Goal: Information Seeking & Learning: Understand process/instructions

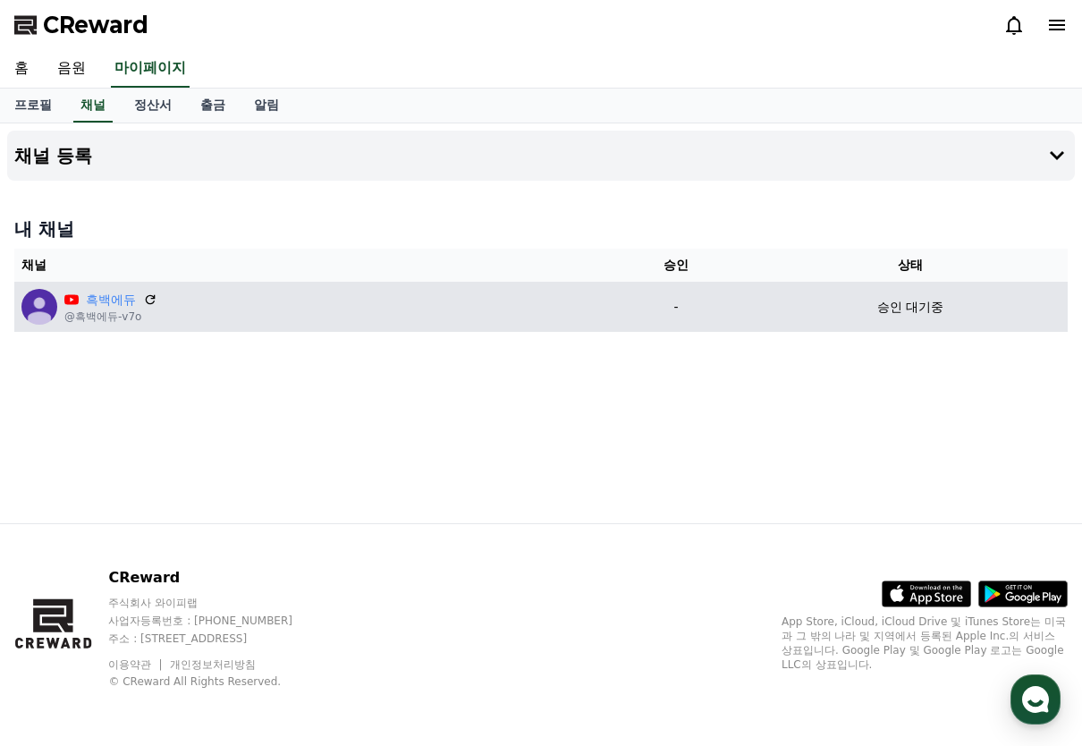
click at [461, 308] on div "흑백에듀 @흑백에듀-v7o" at bounding box center [306, 307] width 571 height 36
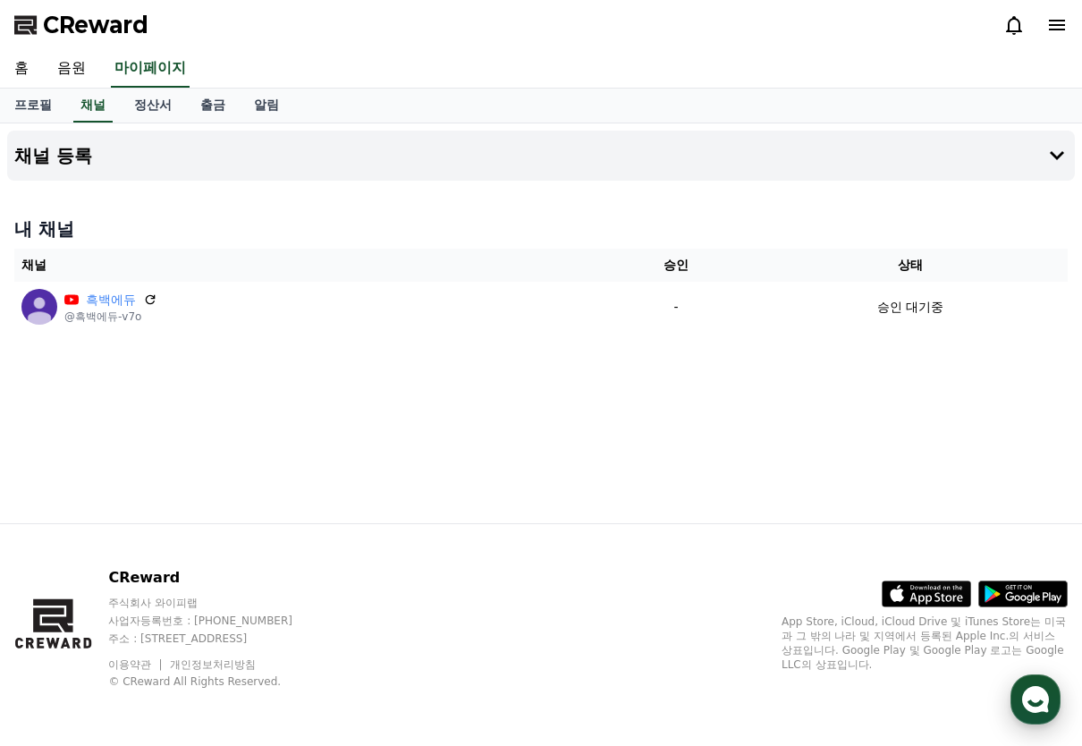
click at [1045, 686] on icon "button" at bounding box center [1035, 699] width 32 height 32
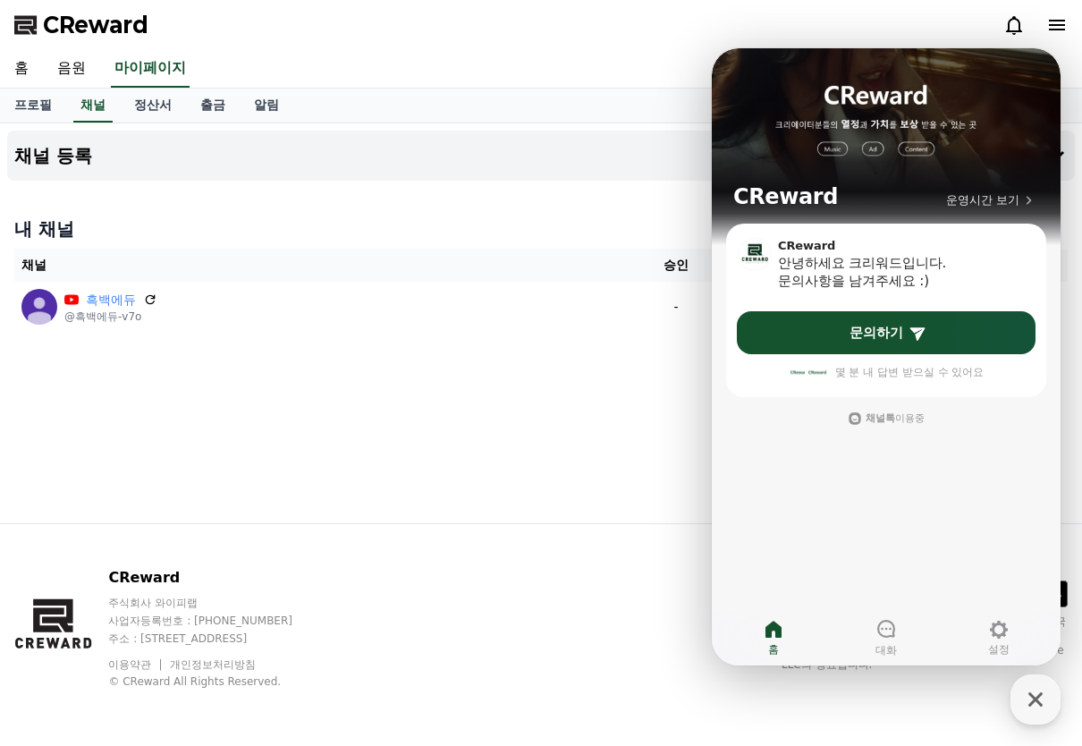
click at [524, 428] on div "채널 등록 내 채널 채널 승인 상태 흑백에듀 @흑백에듀-v7o - 승인 대기중" at bounding box center [541, 323] width 1082 height 400
click at [1026, 710] on icon "button" at bounding box center [1035, 699] width 32 height 32
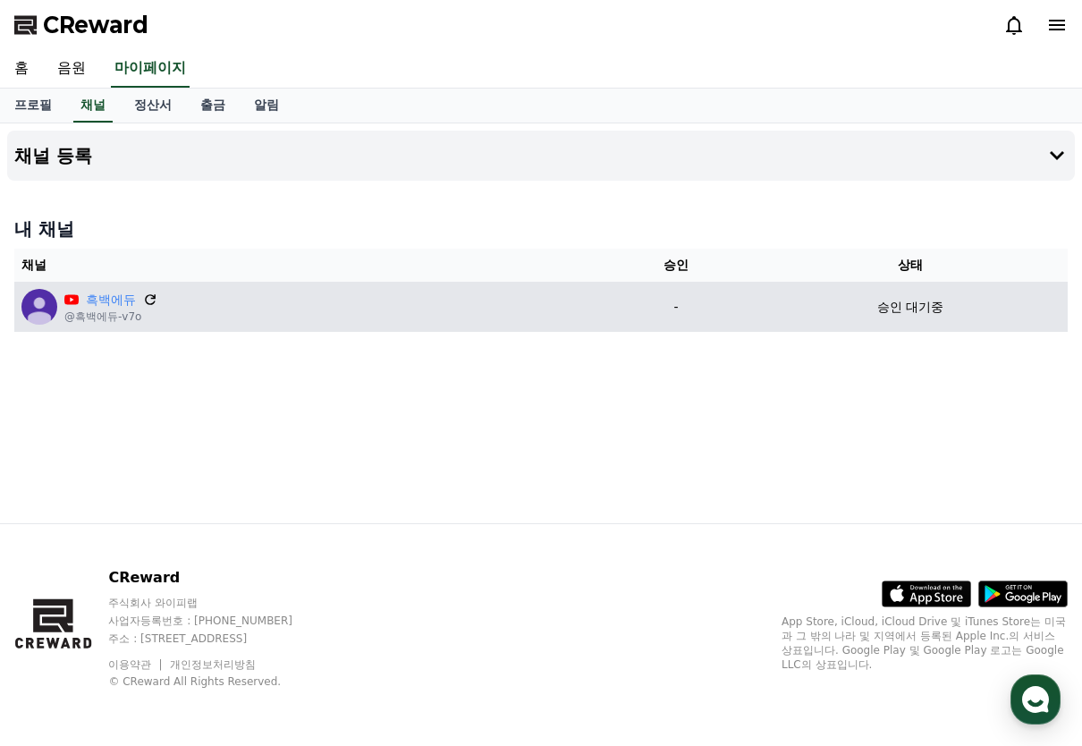
click at [151, 304] on icon at bounding box center [150, 299] width 11 height 11
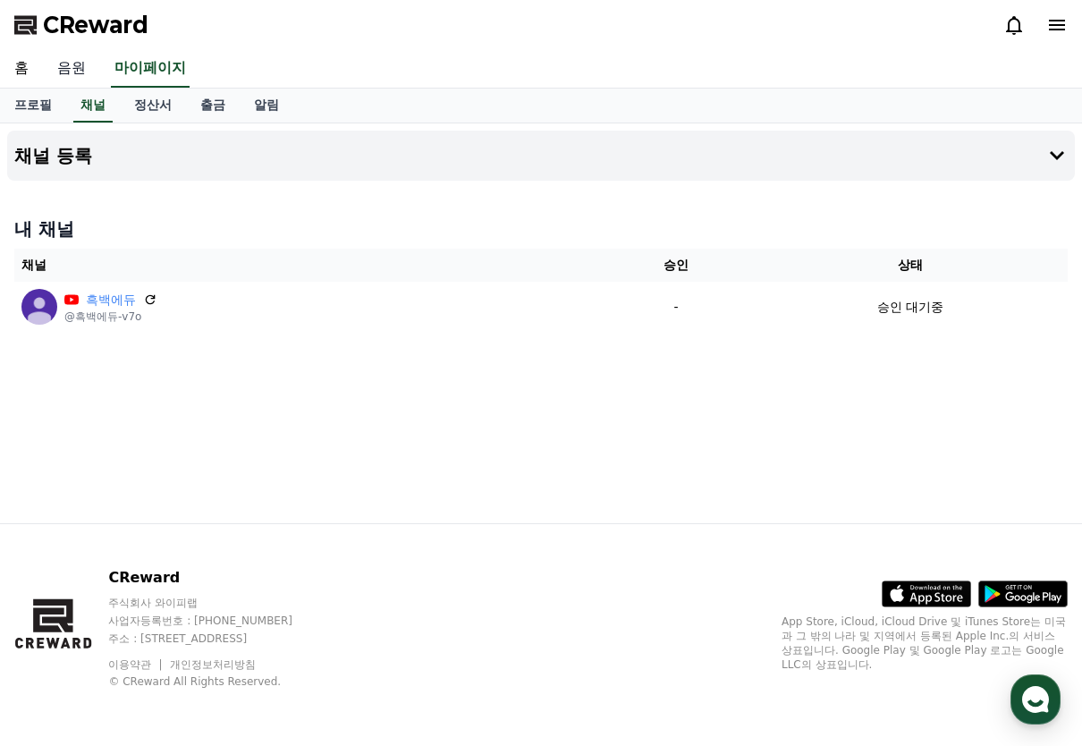
click at [83, 73] on link "음원" at bounding box center [71, 69] width 57 height 38
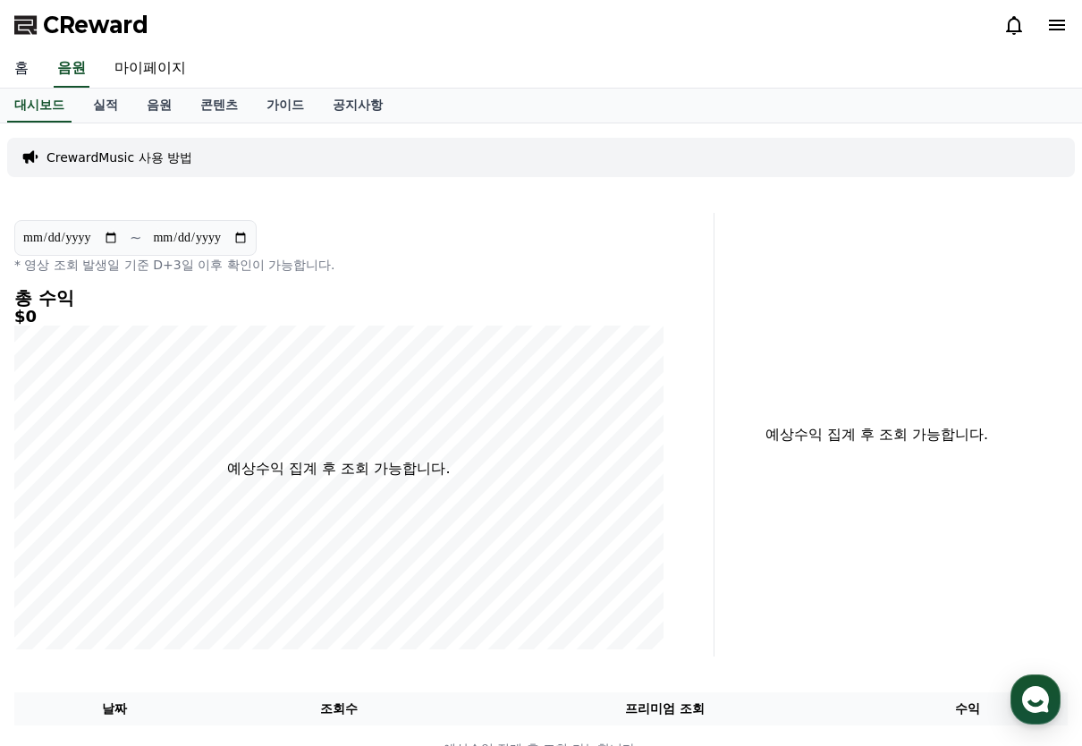
click at [30, 72] on link "홈" at bounding box center [21, 69] width 43 height 38
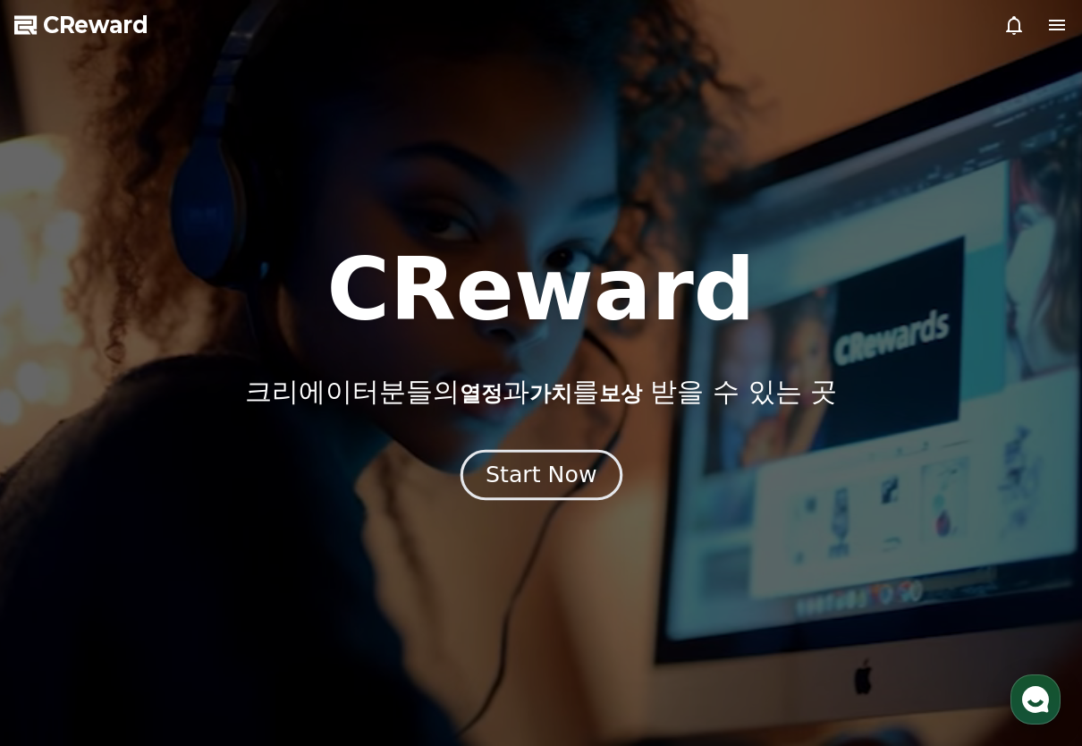
click at [551, 470] on div "Start Now" at bounding box center [541, 475] width 111 height 30
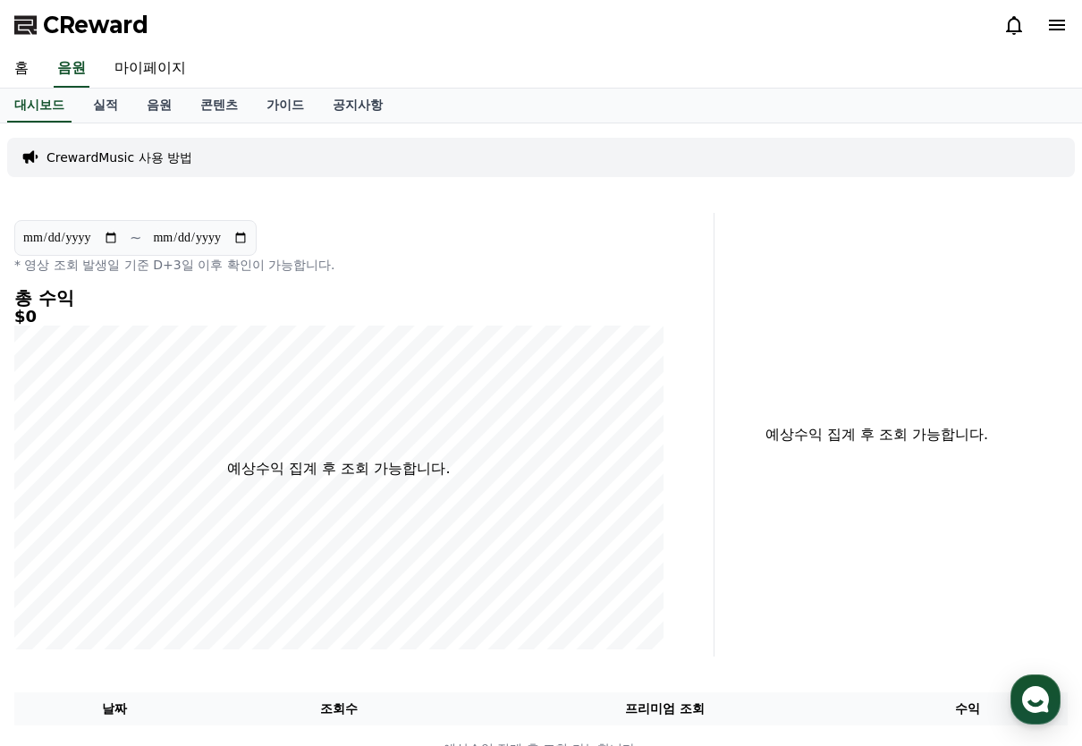
click at [1055, 31] on icon at bounding box center [1056, 24] width 21 height 21
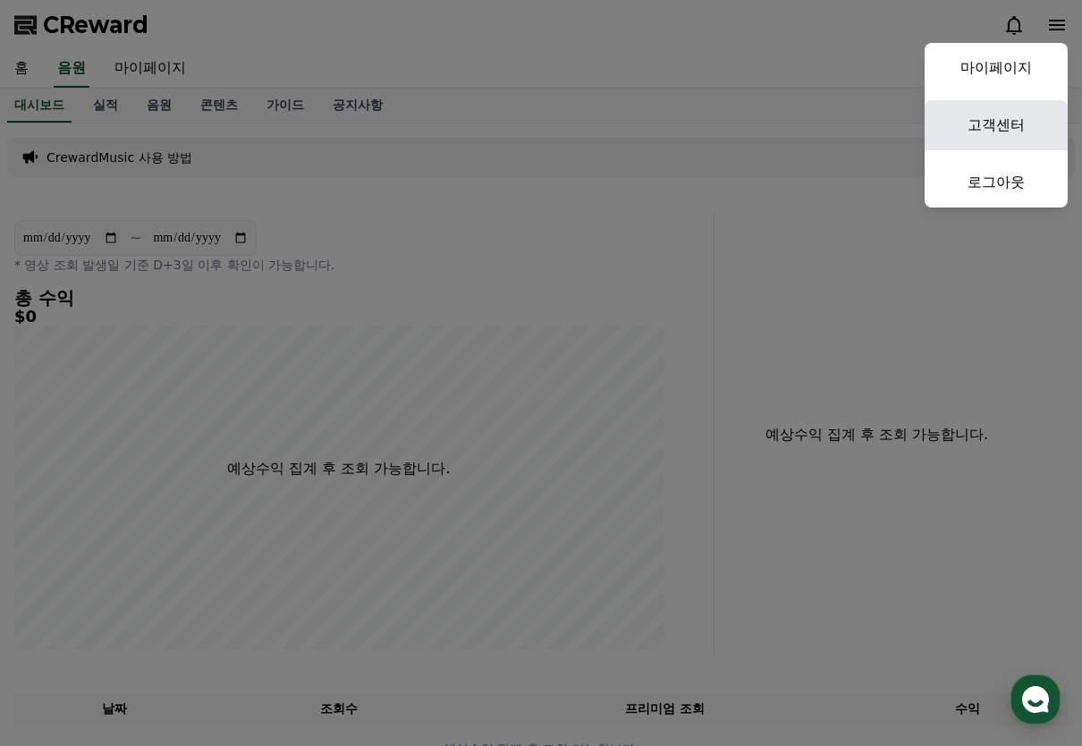
click at [1017, 123] on link "고객센터" at bounding box center [996, 125] width 143 height 50
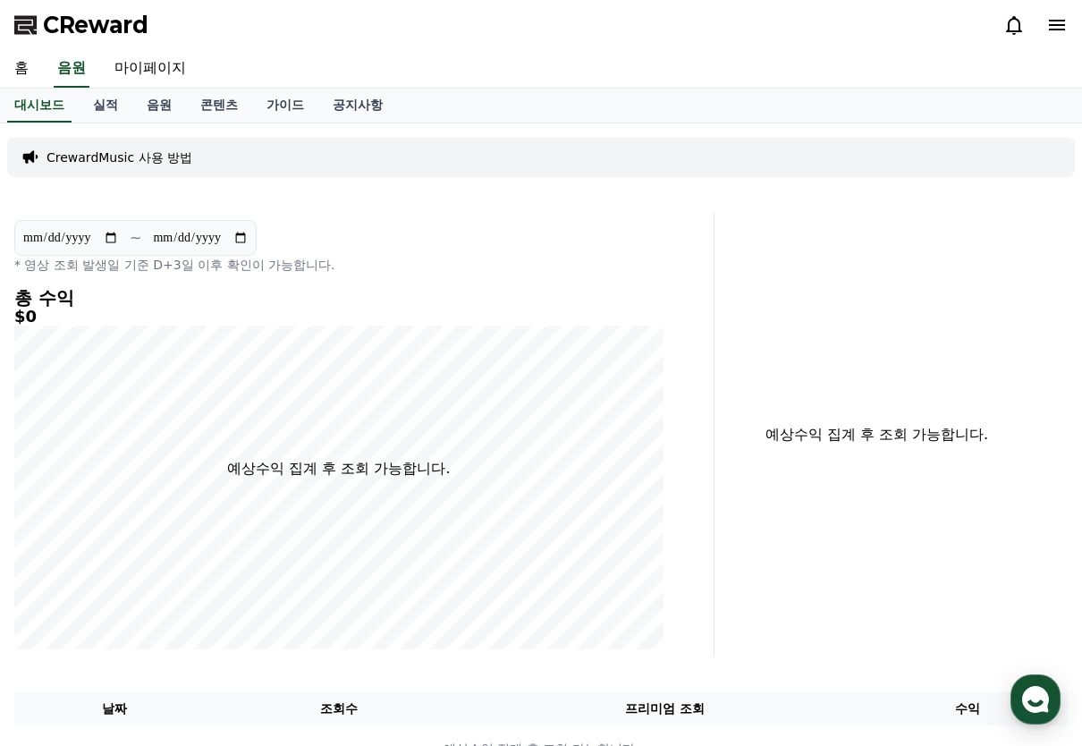
click at [146, 157] on p "CrewardMusic 사용 방법" at bounding box center [120, 157] width 146 height 18
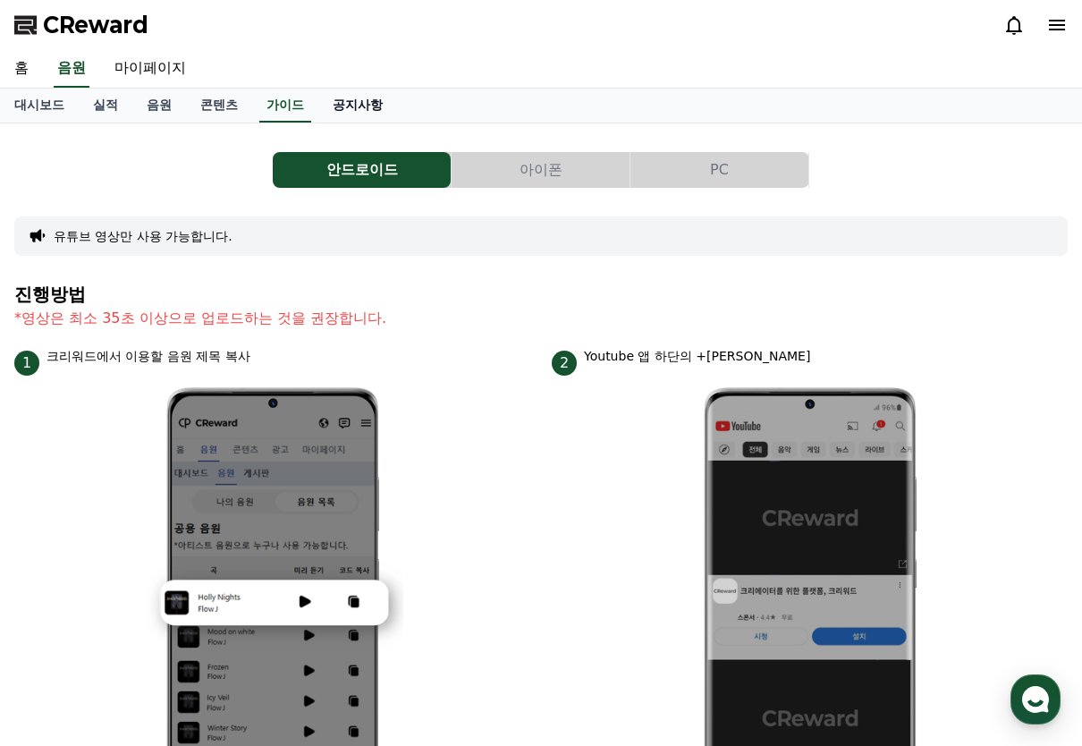
click at [369, 101] on link "공지사항" at bounding box center [357, 106] width 79 height 34
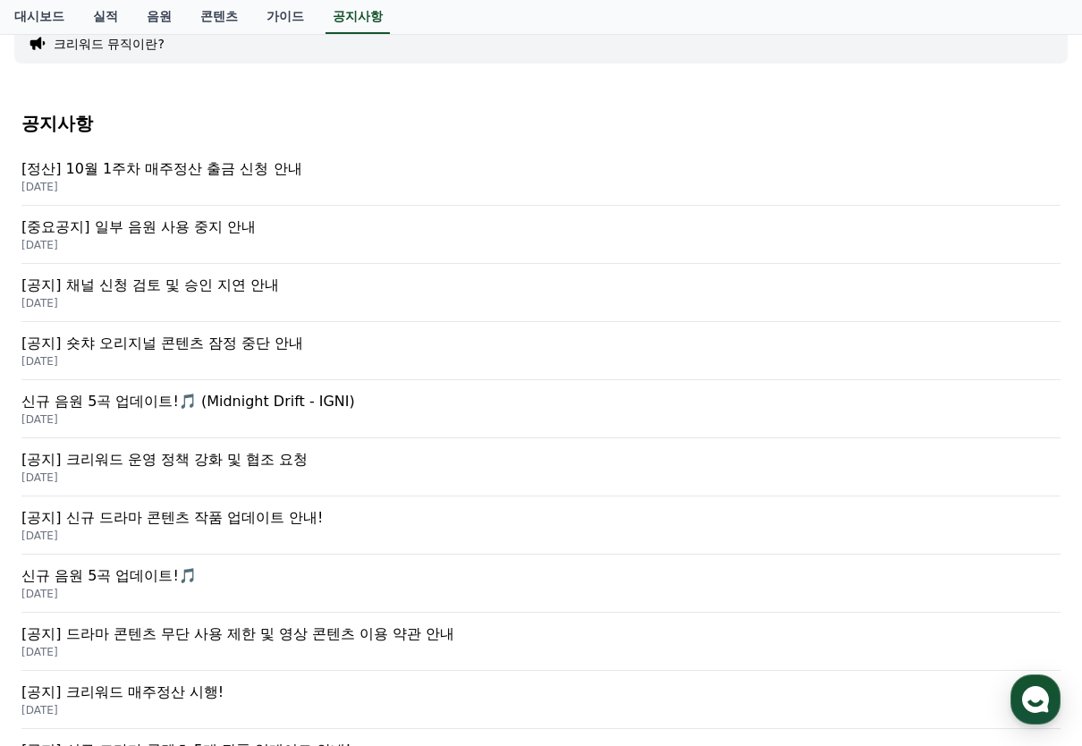
scroll to position [179, 0]
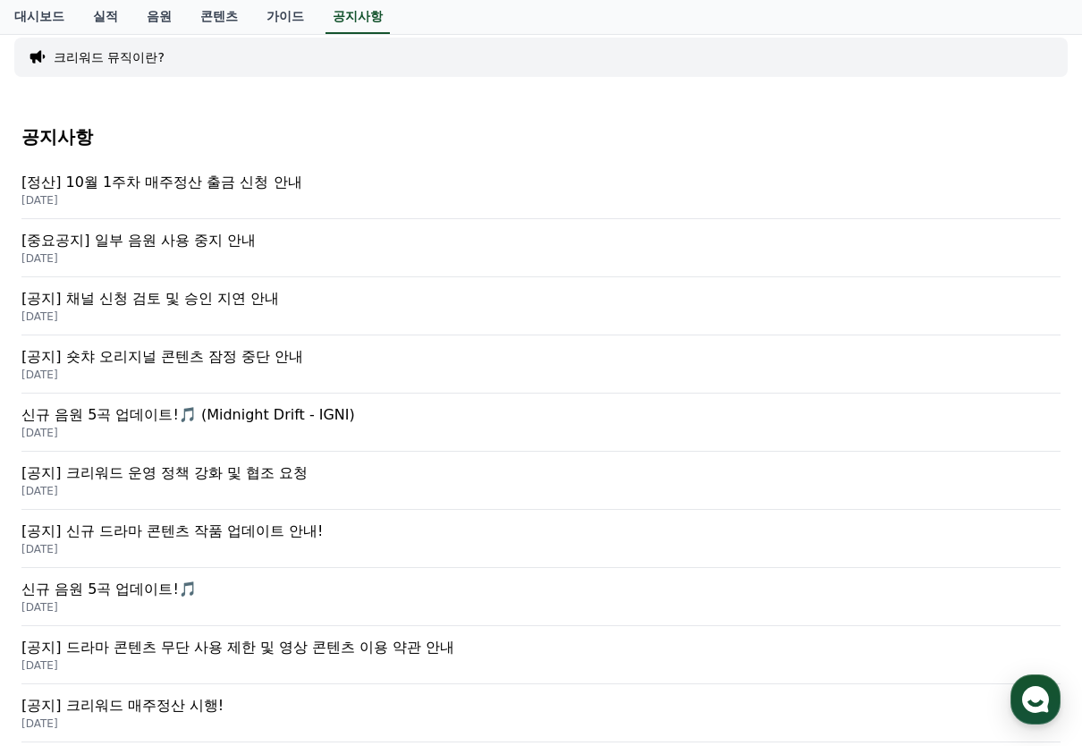
click at [271, 367] on p "[공지] 숏챠 오리지널 콘텐츠 잠정 중단 안내" at bounding box center [540, 356] width 1039 height 21
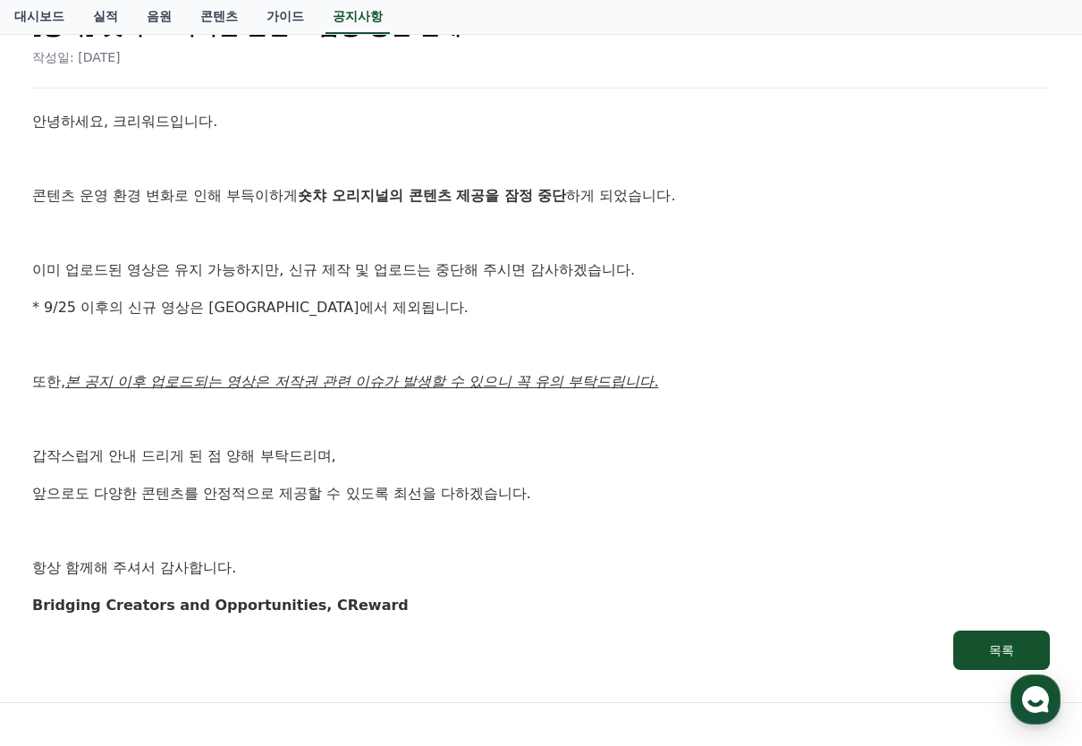
scroll to position [57, 0]
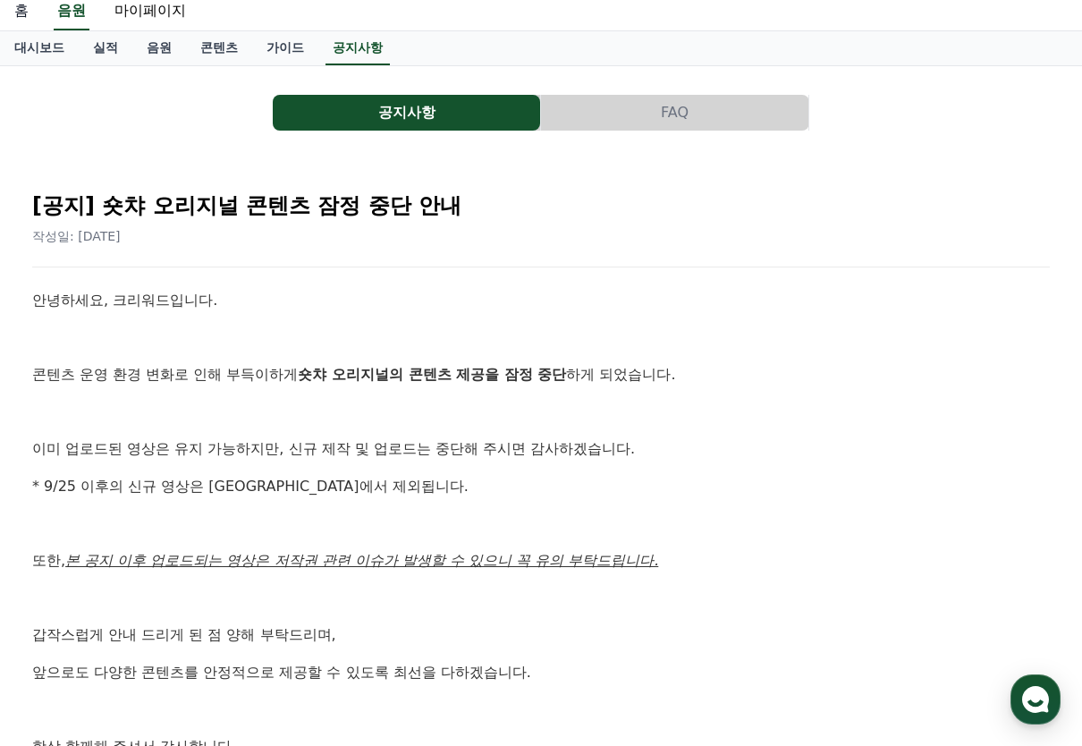
scroll to position [179, 0]
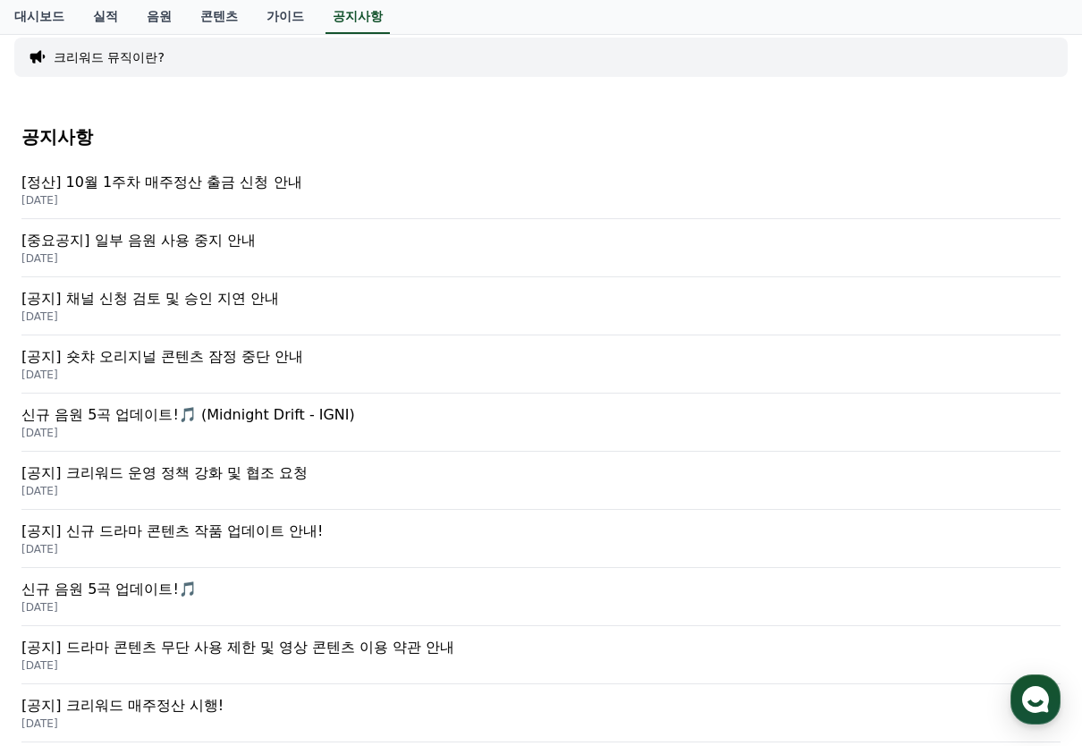
click at [218, 249] on p "[중요공지] 일부 음원 사용 중지 안내" at bounding box center [540, 240] width 1039 height 21
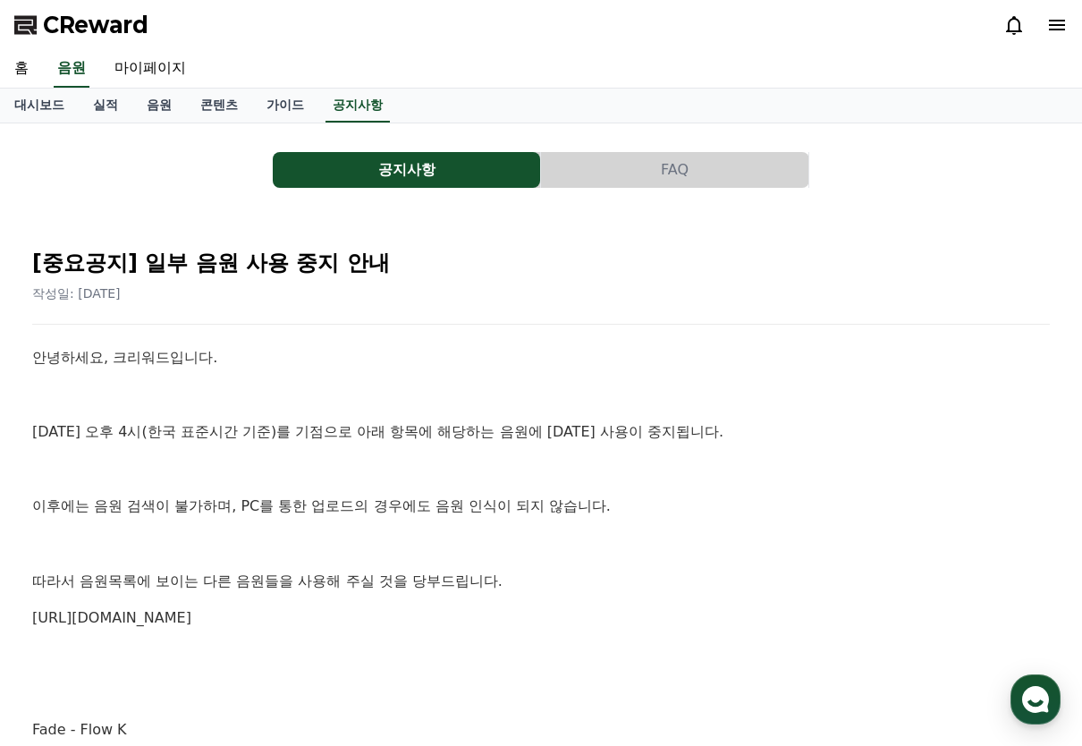
click at [191, 622] on link "[URL][DOMAIN_NAME]" at bounding box center [111, 617] width 159 height 17
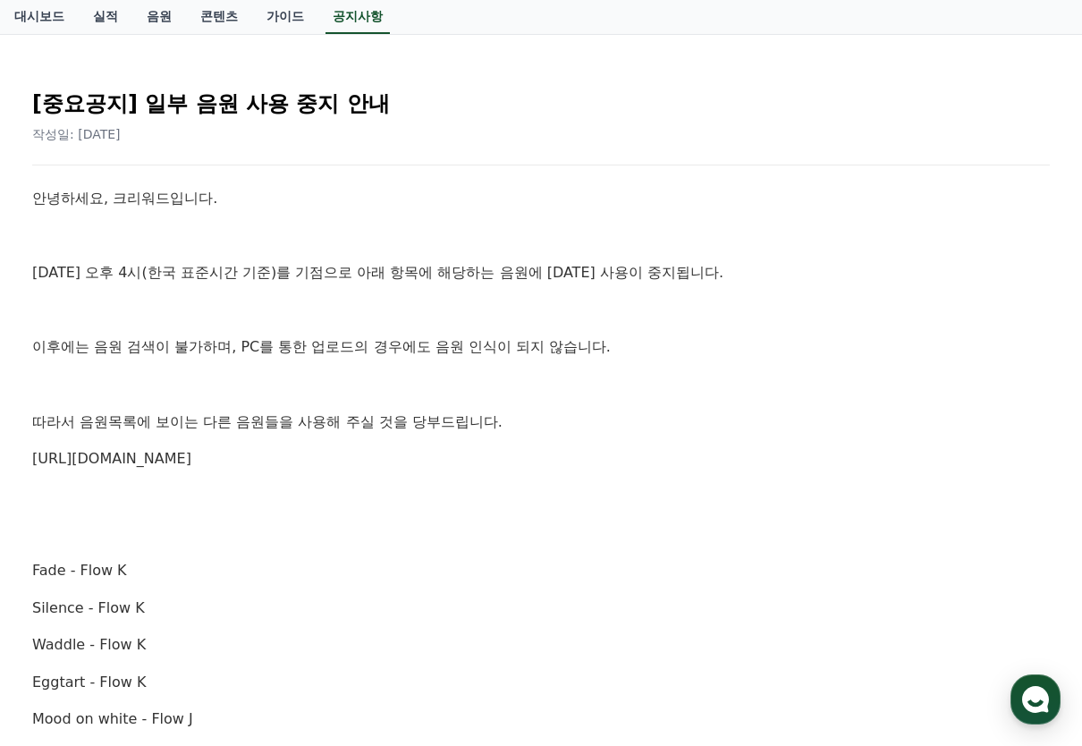
scroll to position [116, 0]
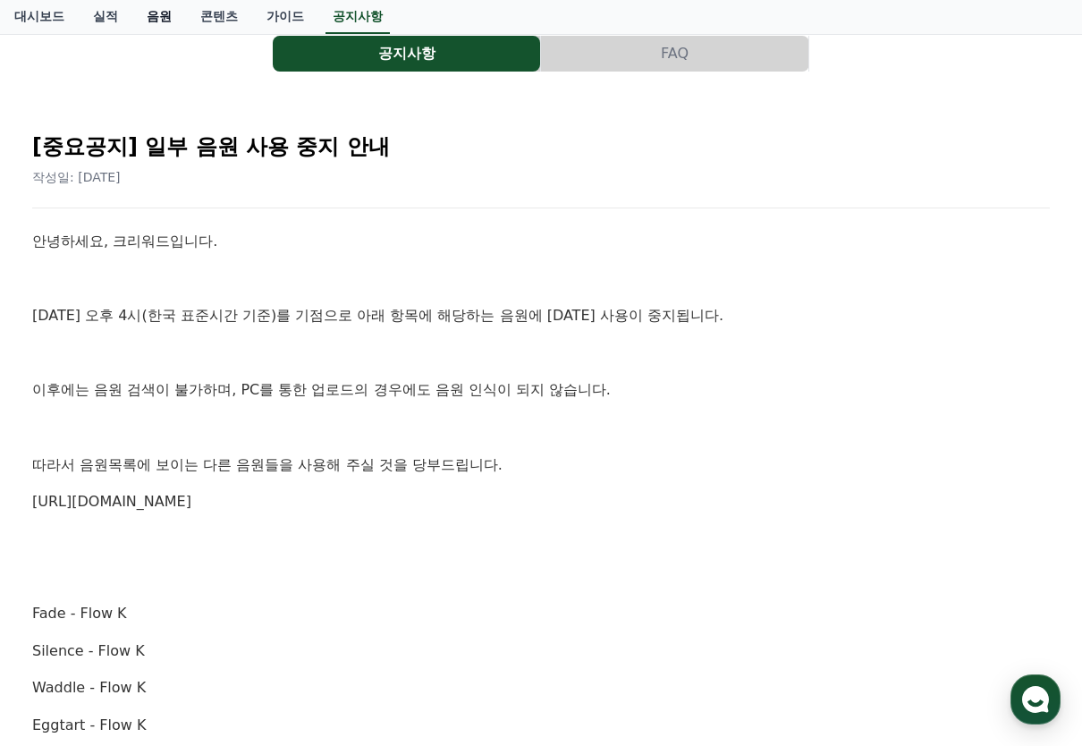
scroll to position [179, 0]
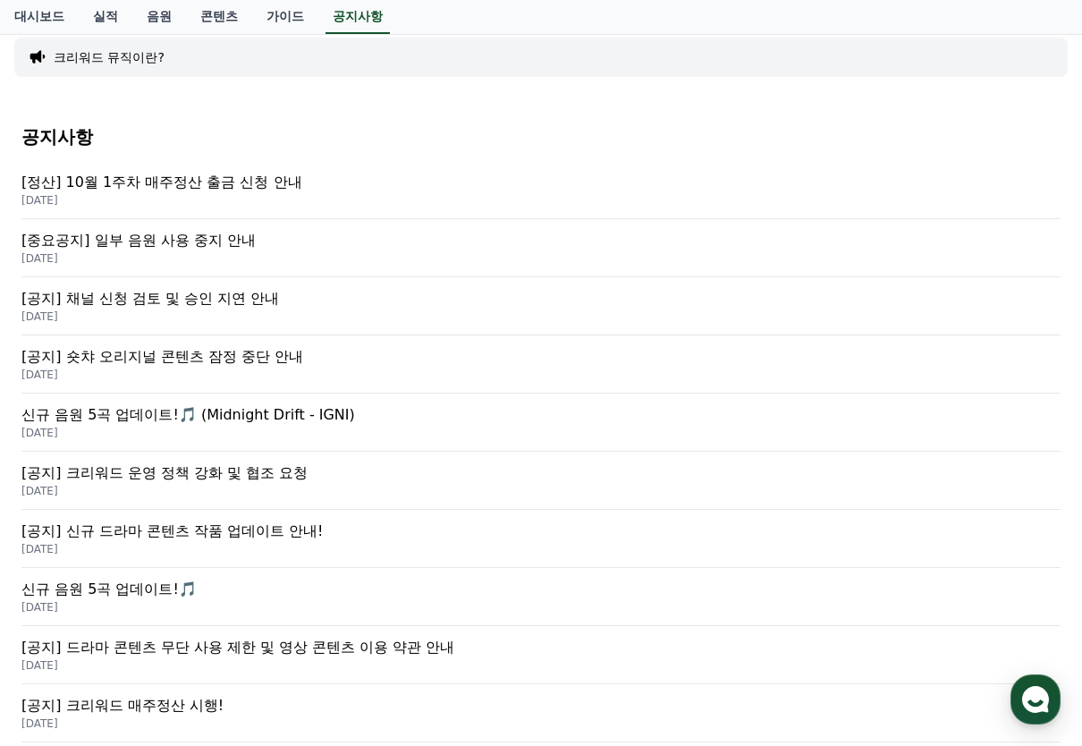
click at [258, 310] on p "[DATE]" at bounding box center [540, 316] width 1039 height 14
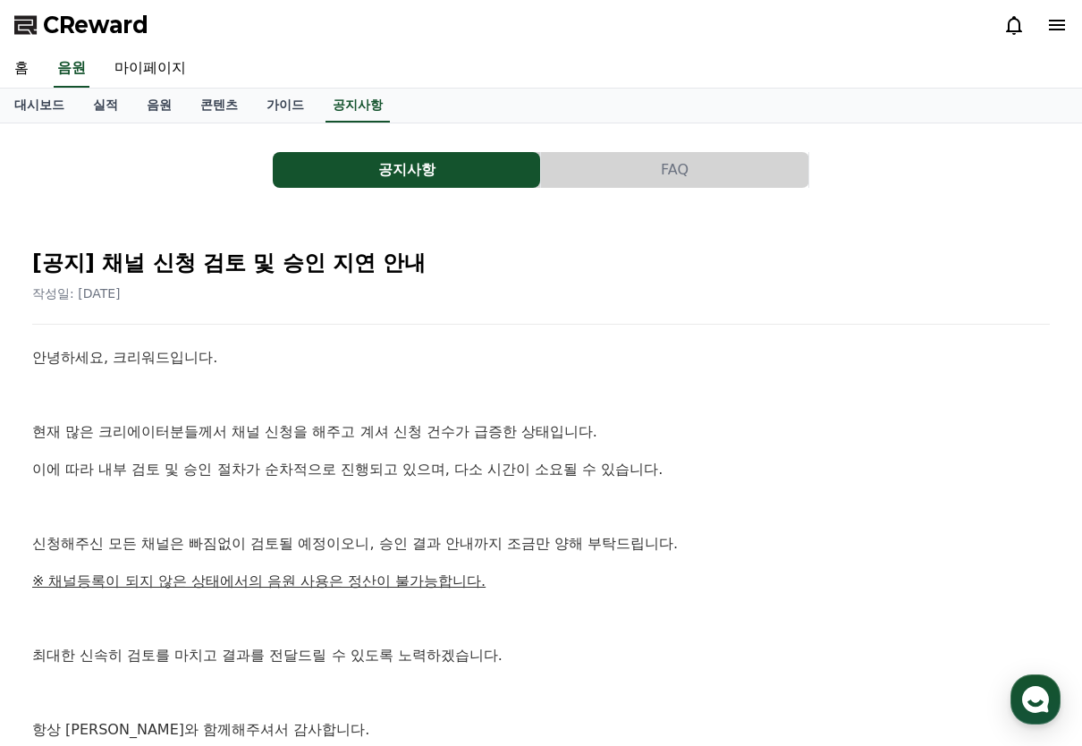
click at [686, 175] on button "FAQ" at bounding box center [674, 170] width 267 height 36
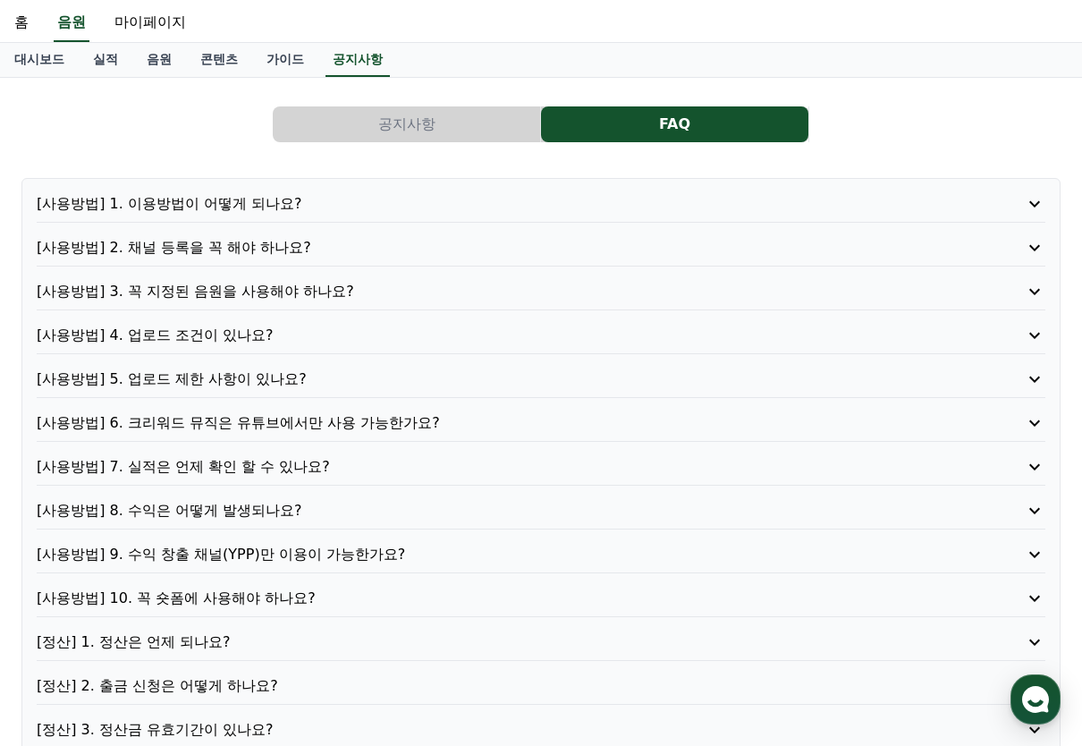
scroll to position [119, 0]
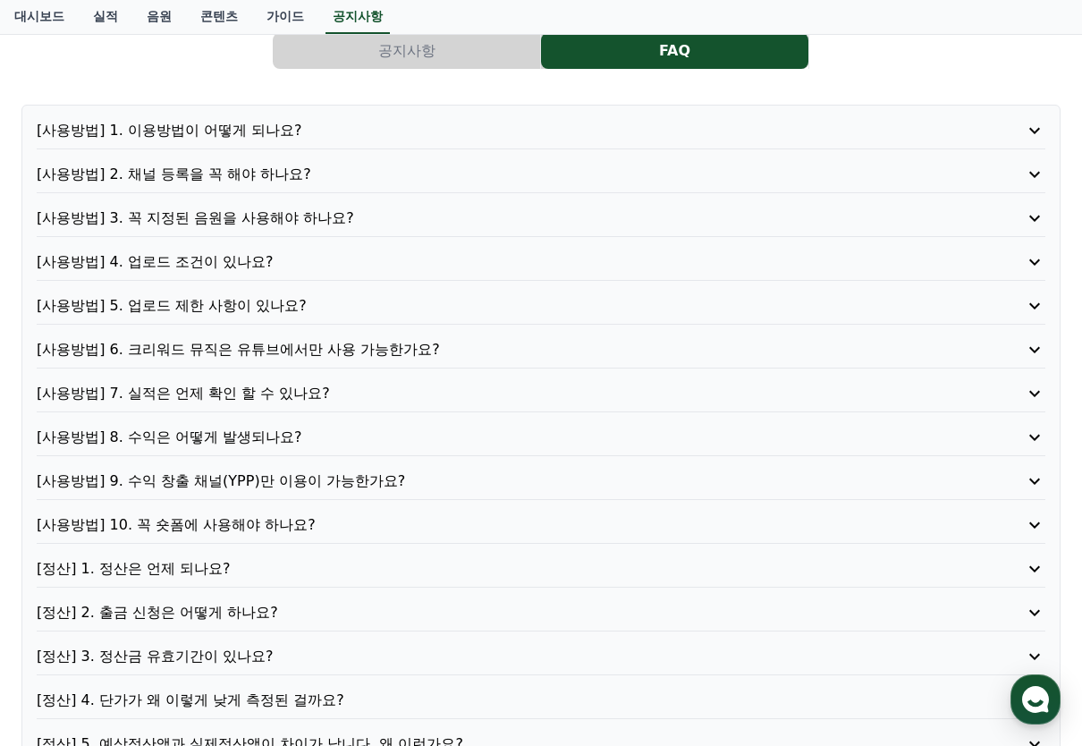
click at [272, 382] on div "[사용방법] 1. 이용방법이 어떻게 되나요? [사용방법] 2. 채널 등록을 꼭 해야 하나요? [사용방법] 3. 꼭 지정된 음원을 사용해야 하나…" at bounding box center [540, 437] width 1039 height 665
click at [269, 385] on p "[사용방법] 7. 실적은 언제 확인 할 수 있나요?" at bounding box center [501, 393] width 928 height 21
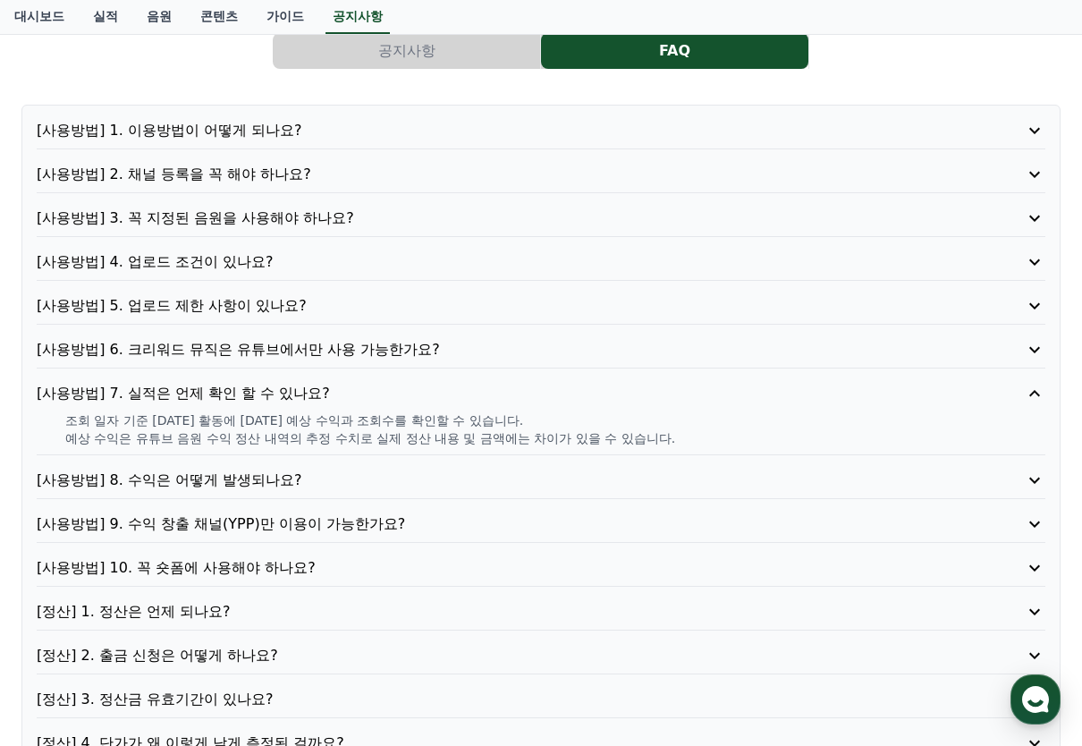
click at [268, 394] on p "[사용방법] 7. 실적은 언제 확인 할 수 있나요?" at bounding box center [501, 393] width 928 height 21
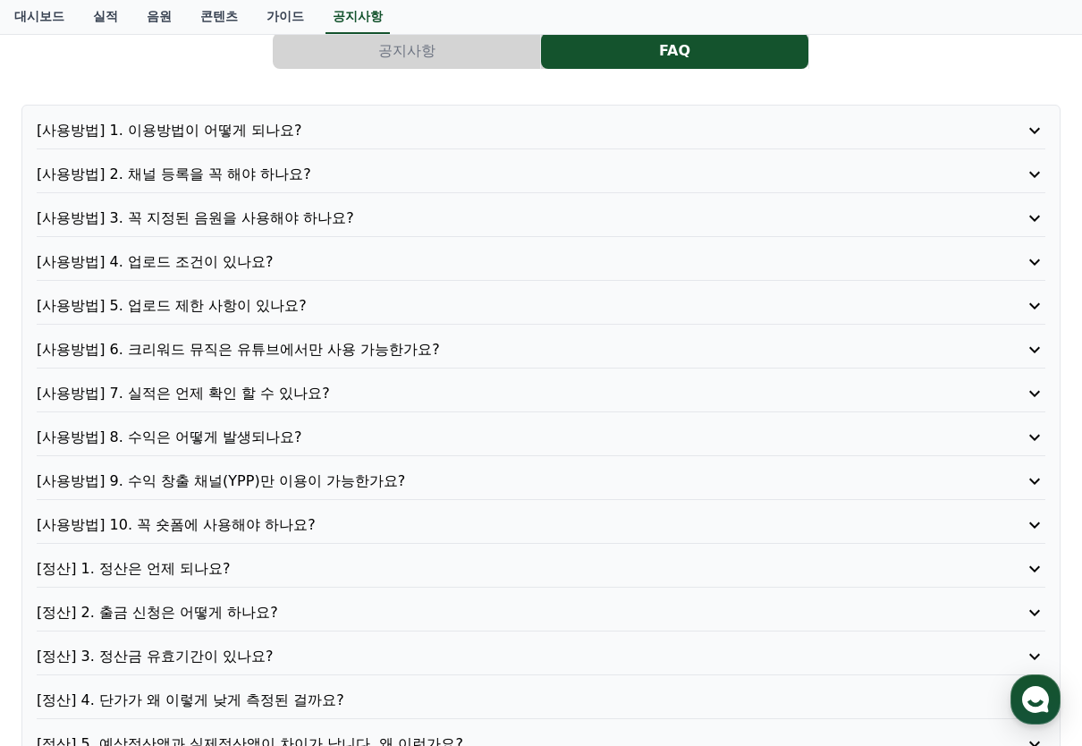
click at [242, 436] on p "[사용방법] 8. 수익은 어떻게 발생되나요?" at bounding box center [501, 437] width 928 height 21
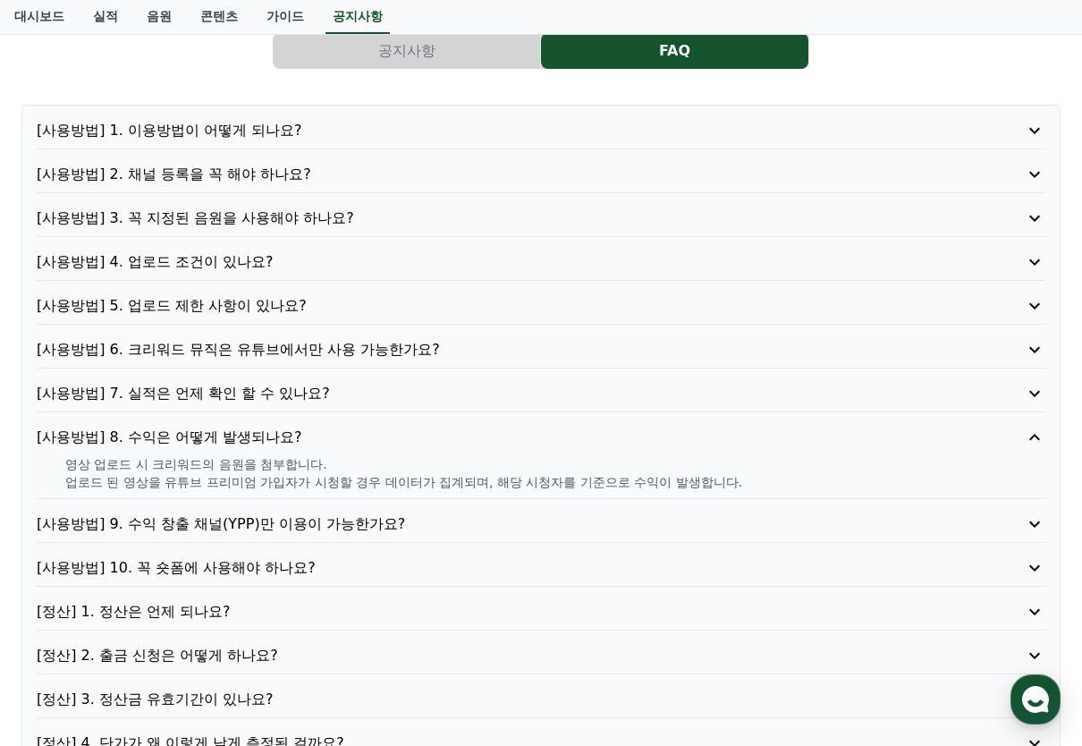
click at [242, 436] on p "[사용방법] 8. 수익은 어떻게 발생되나요?" at bounding box center [501, 437] width 928 height 21
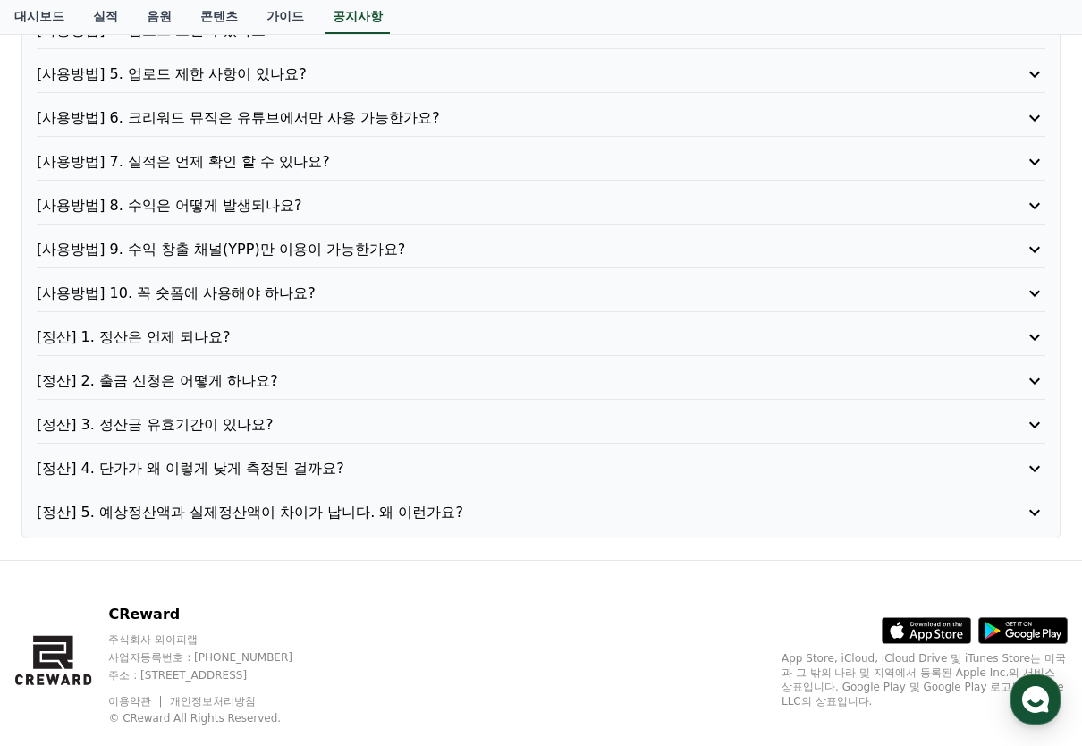
scroll to position [358, 0]
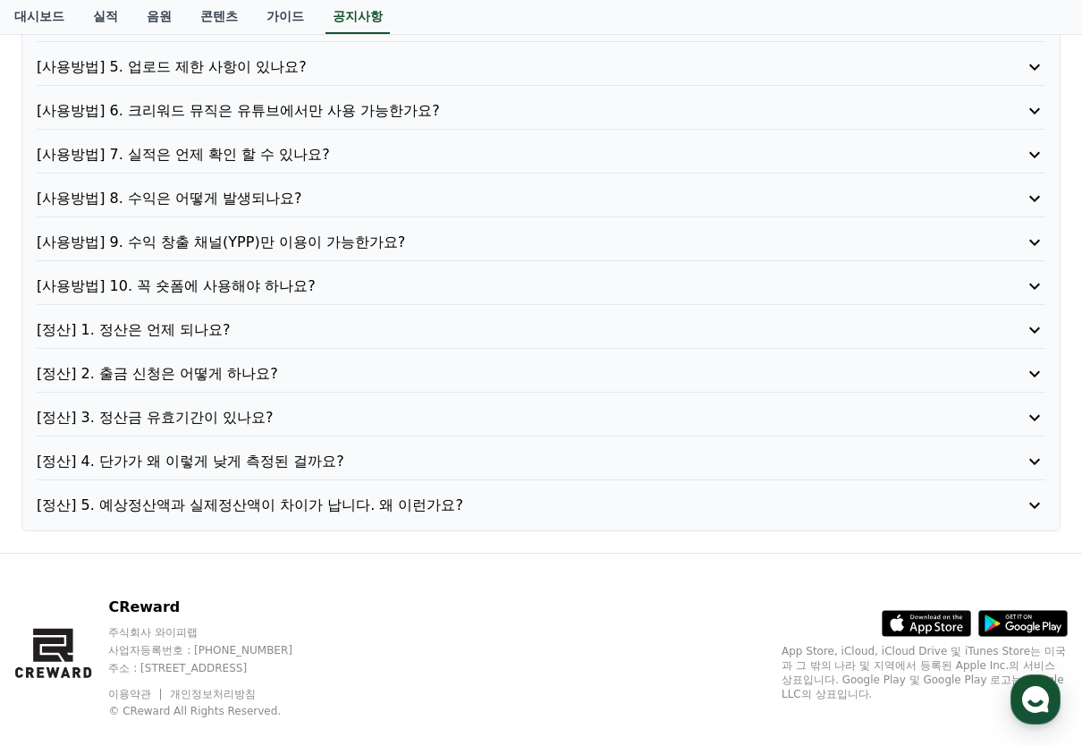
click at [284, 284] on p "[사용방법] 10. 꼭 숏폼에 사용해야 하나요?" at bounding box center [501, 285] width 928 height 21
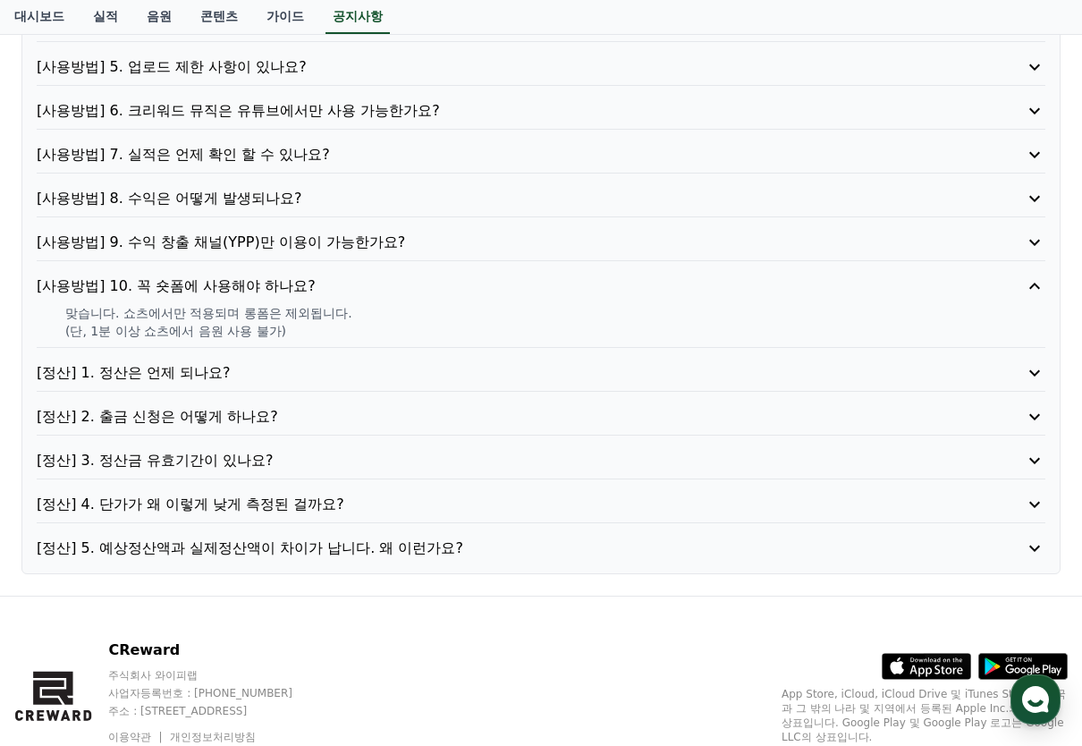
click at [284, 284] on p "[사용방법] 10. 꼭 숏폼에 사용해야 하나요?" at bounding box center [501, 285] width 928 height 21
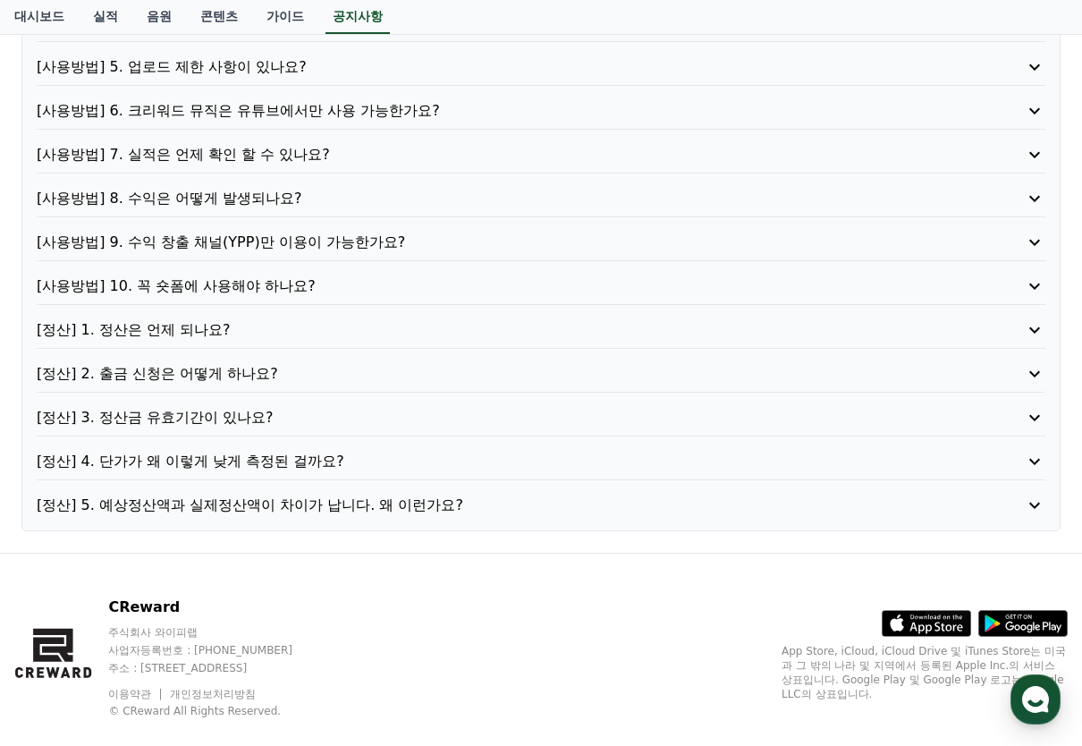
click at [179, 334] on p "[정산] 1. 정산은 언제 되나요?" at bounding box center [501, 329] width 928 height 21
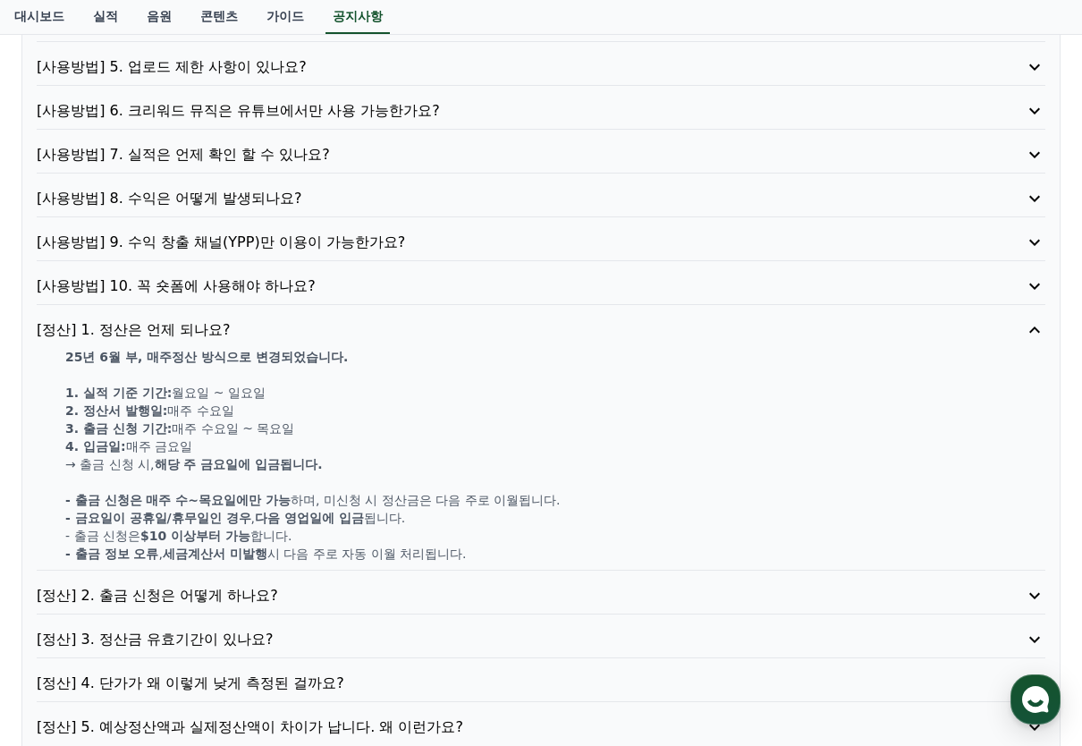
click at [179, 334] on p "[정산] 1. 정산은 언제 되나요?" at bounding box center [501, 329] width 928 height 21
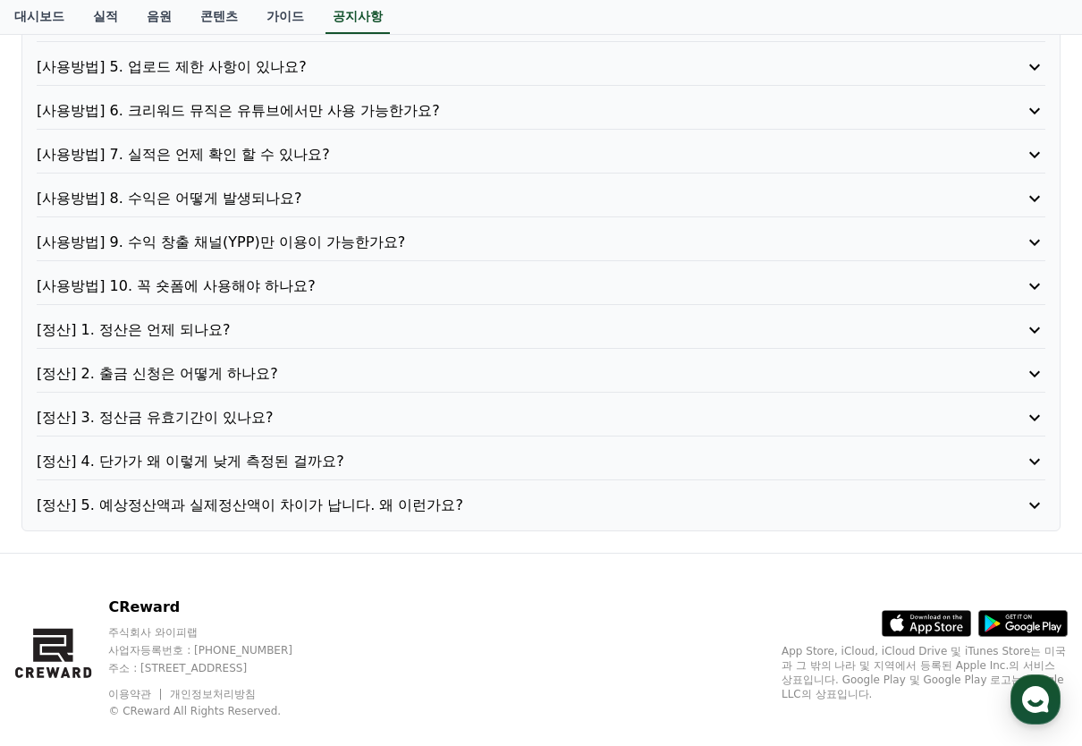
click at [197, 380] on p "[정산] 2. 출금 신청은 어떻게 하나요?" at bounding box center [501, 373] width 928 height 21
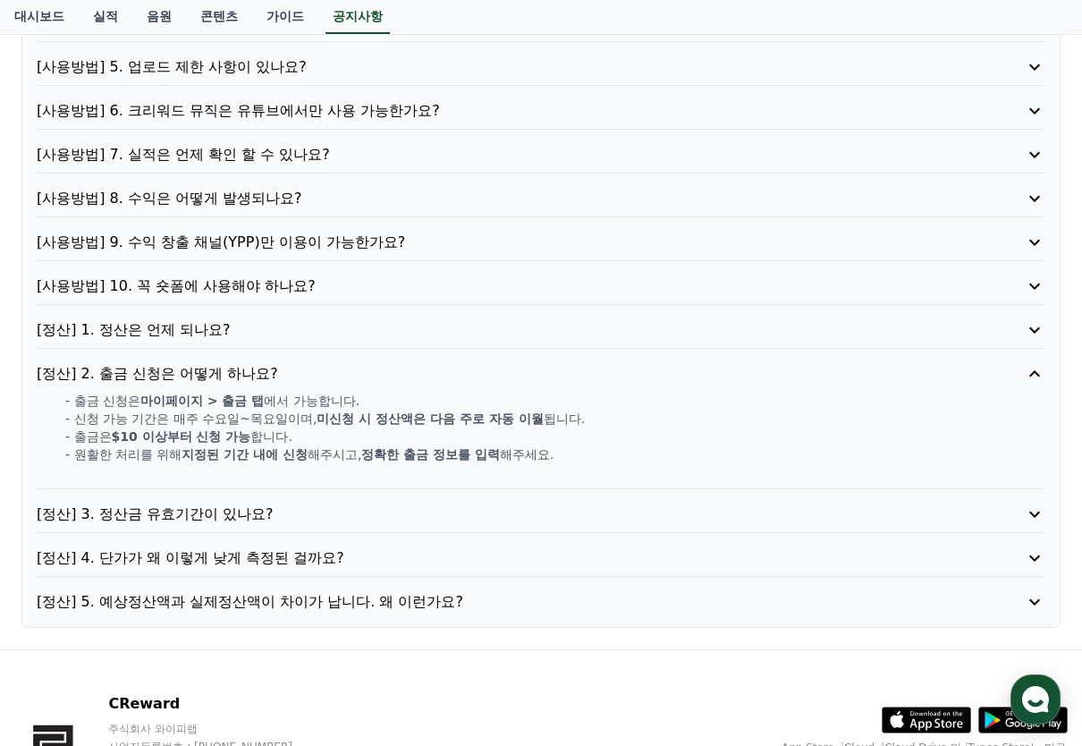
click at [197, 380] on p "[정산] 2. 출금 신청은 어떻게 하나요?" at bounding box center [501, 373] width 928 height 21
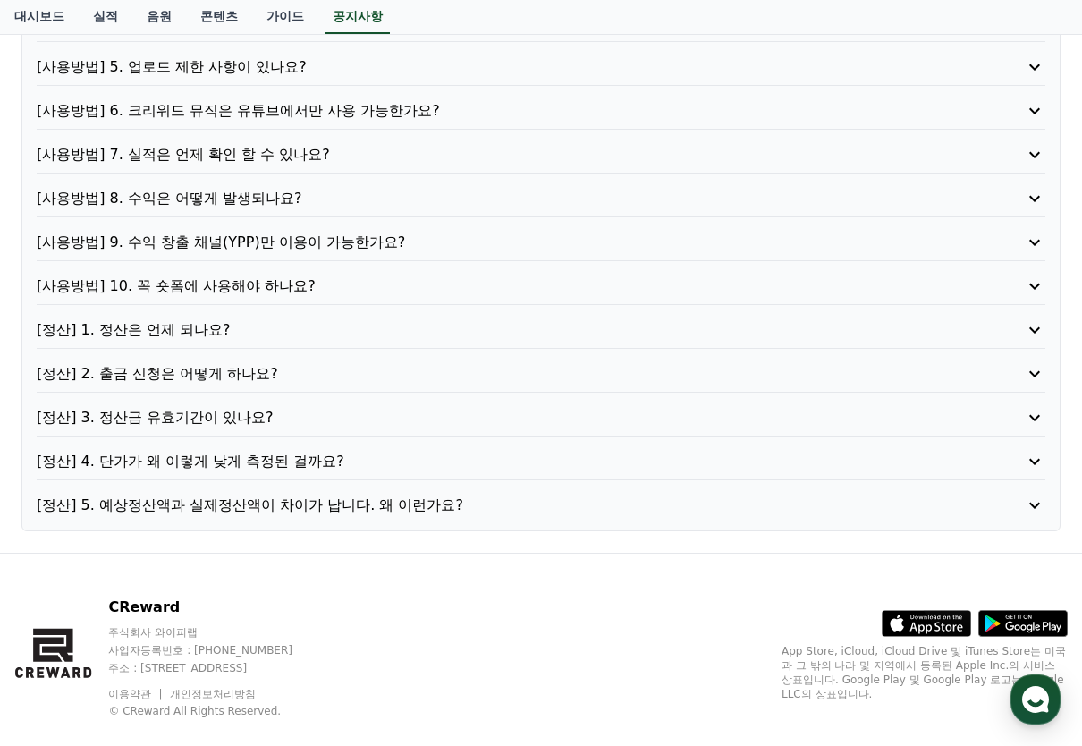
click at [200, 472] on div "[정산] 4. 단가가 왜 이렇게 낮게 측정된 걸까요?" at bounding box center [541, 466] width 1009 height 30
click at [202, 463] on p "[정산] 4. 단가가 왜 이렇게 낮게 측정된 걸까요?" at bounding box center [501, 461] width 928 height 21
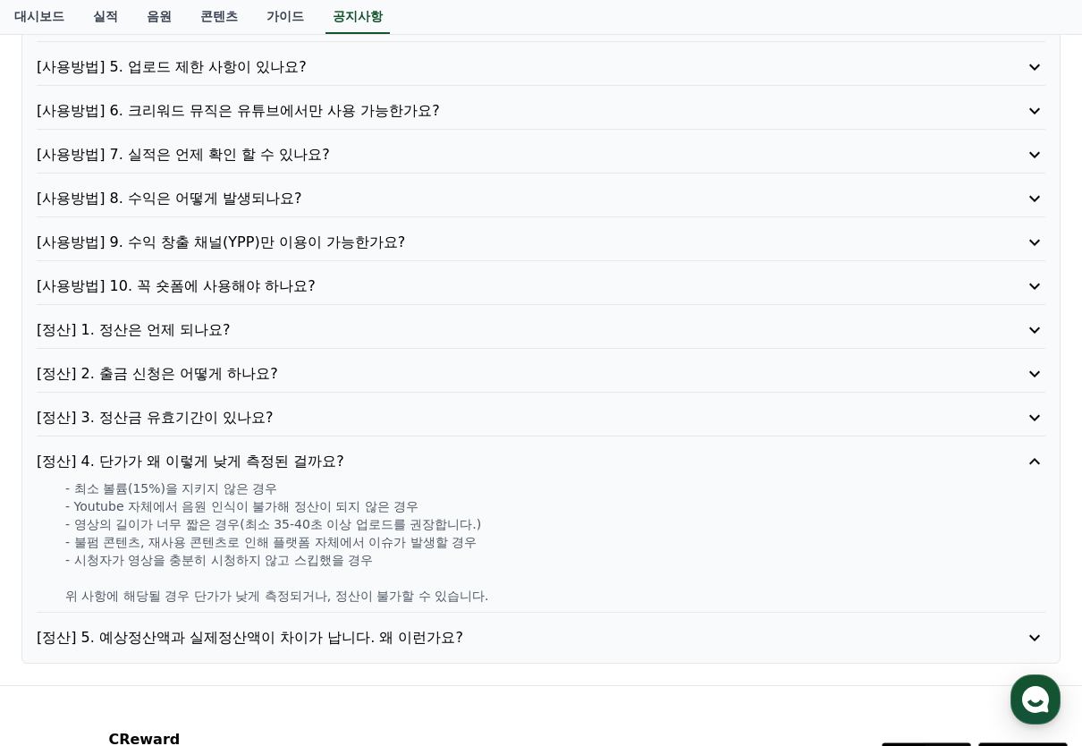
click at [233, 461] on p "[정산] 4. 단가가 왜 이렇게 낮게 측정된 걸까요?" at bounding box center [501, 461] width 928 height 21
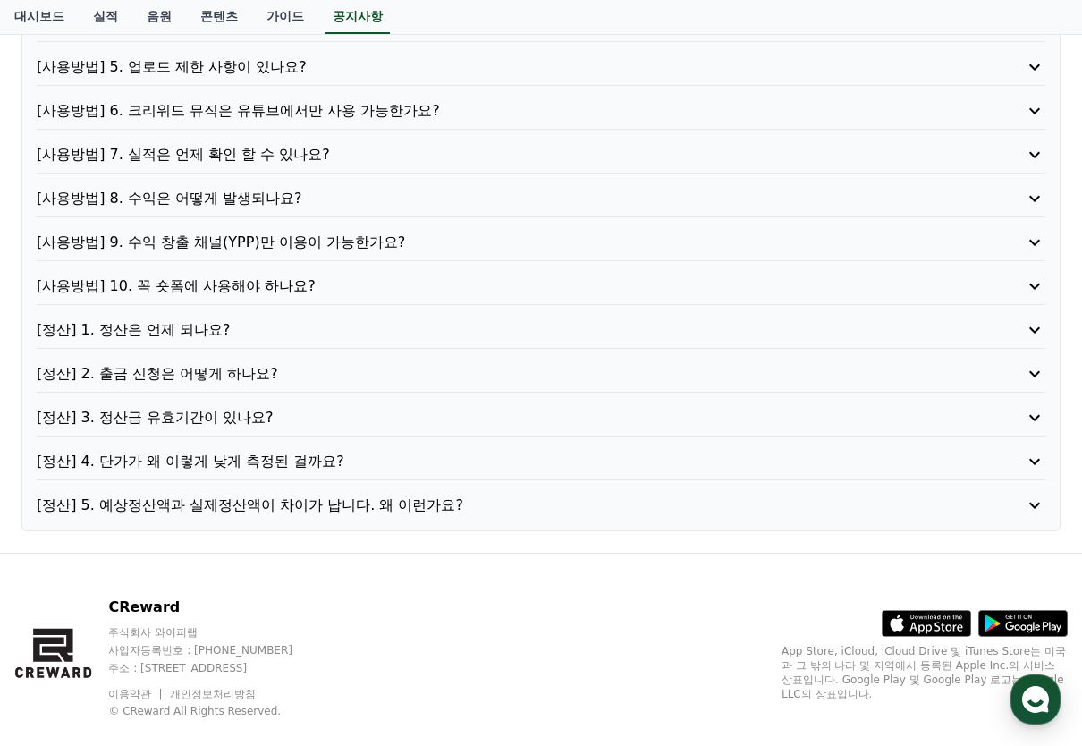
click at [204, 503] on p "[정산] 5. 예상정산액과 실제정산액이 차이가 납니다. 왜 이런가요?" at bounding box center [501, 505] width 928 height 21
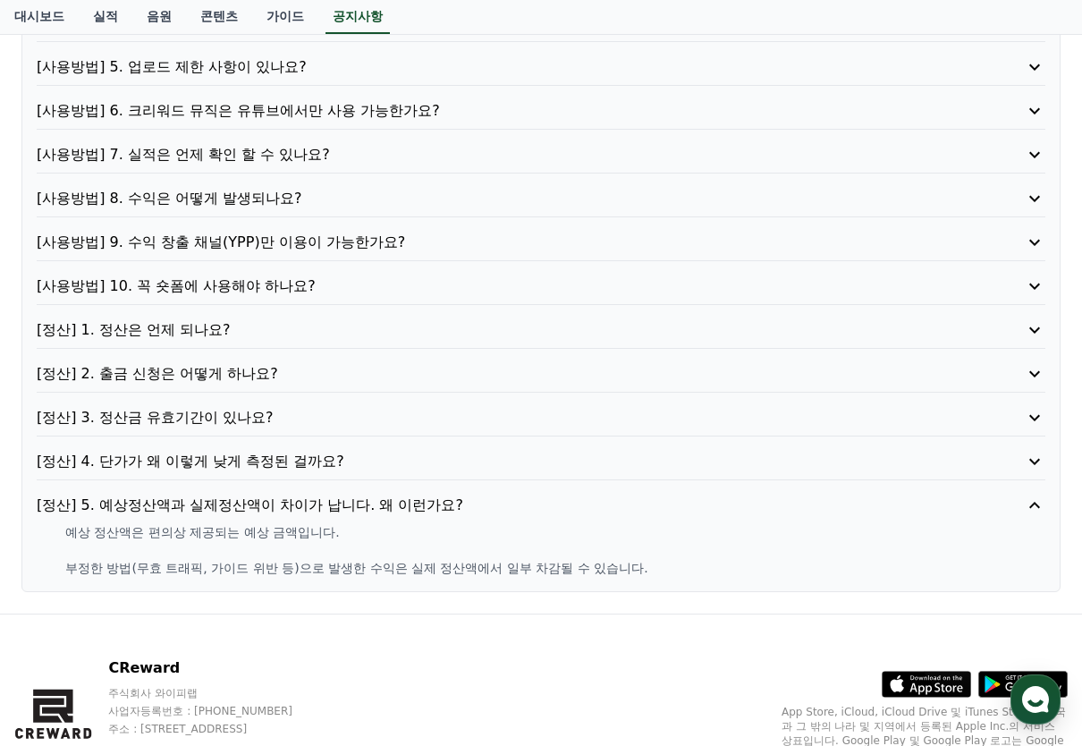
click at [211, 512] on p "[정산] 5. 예상정산액과 실제정산액이 차이가 납니다. 왜 이런가요?" at bounding box center [501, 505] width 928 height 21
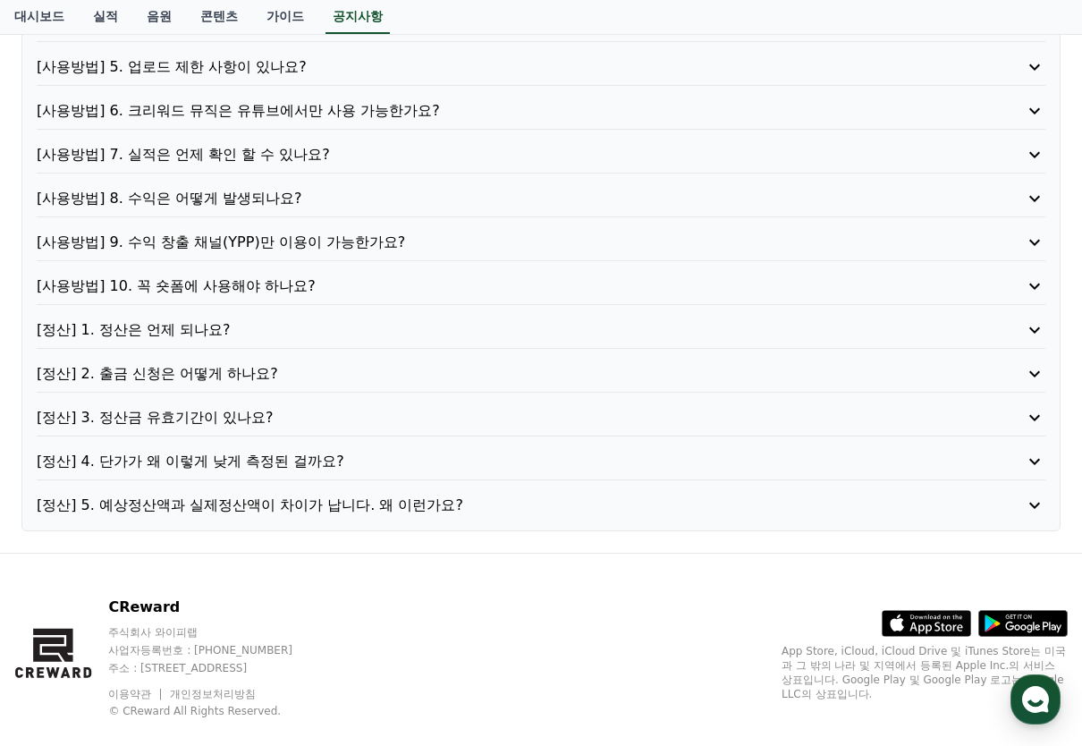
click at [199, 420] on p "[정산] 3. 정산금 유효기간이 있나요?" at bounding box center [501, 417] width 928 height 21
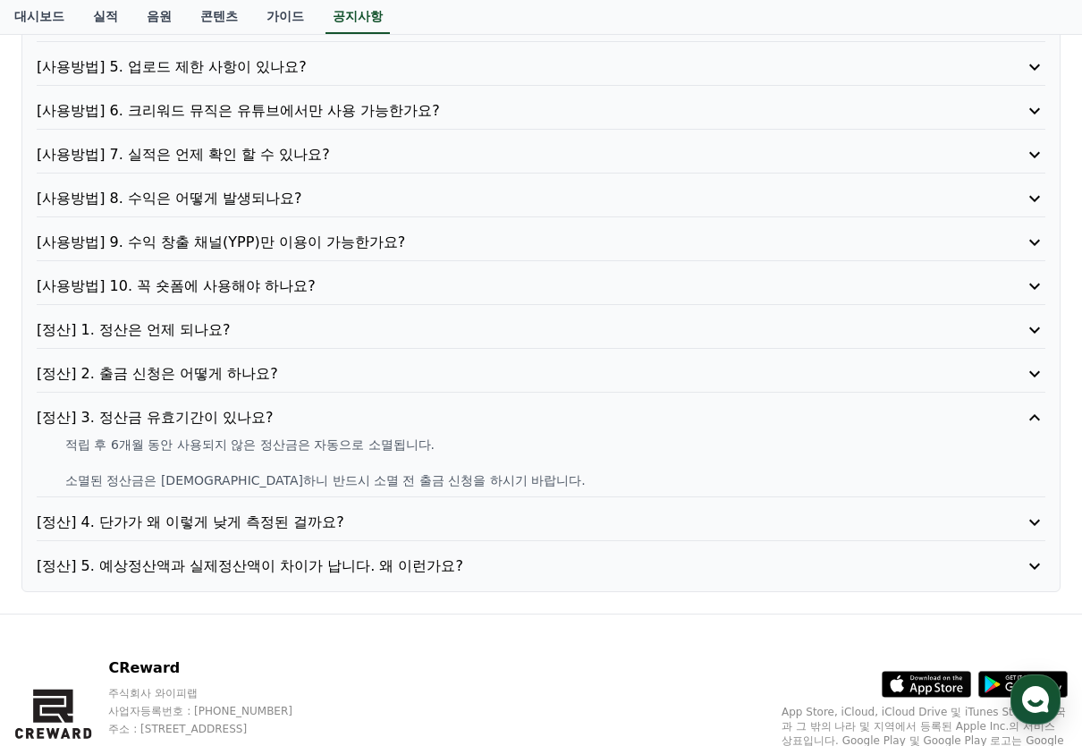
click at [205, 414] on p "[정산] 3. 정산금 유효기간이 있나요?" at bounding box center [501, 417] width 928 height 21
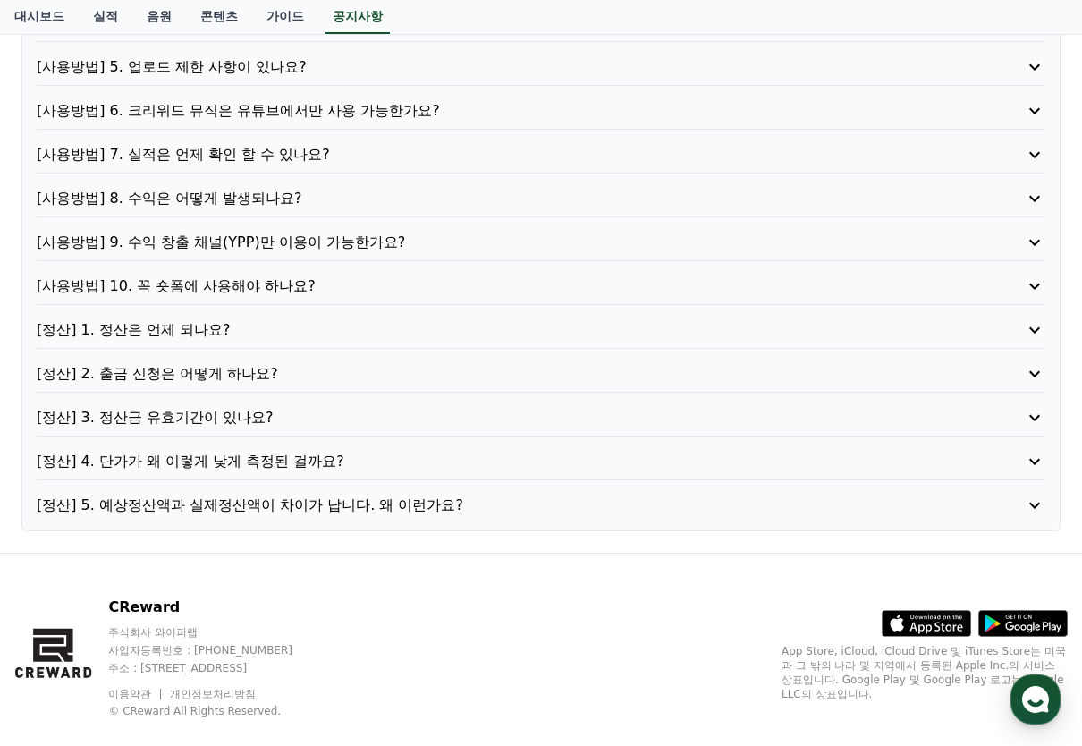
click at [229, 361] on div "[사용방법] 1. 이용방법이 어떻게 되나요? [사용방법] 2. 채널 등록을 꼭 해야 하나요? [사용방법] 3. 꼭 지정된 음원을 사용해야 하나…" at bounding box center [540, 198] width 1039 height 665
click at [218, 377] on p "[정산] 2. 출금 신청은 어떻게 하나요?" at bounding box center [501, 373] width 928 height 21
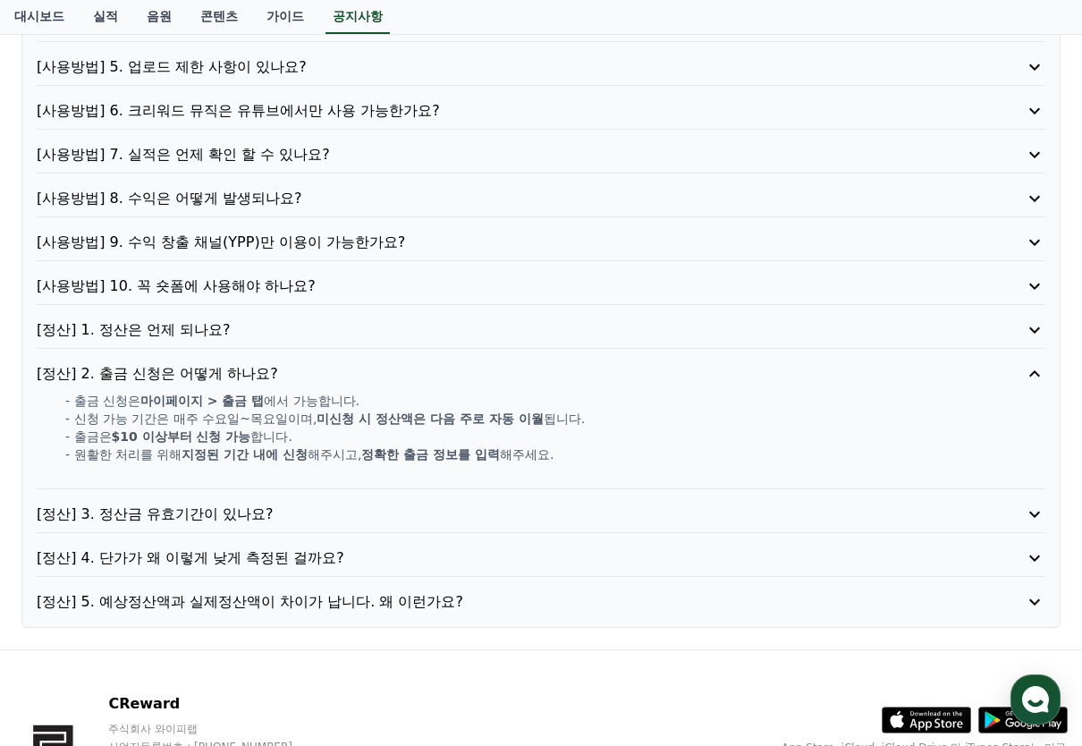
click at [234, 242] on p "[사용방법] 9. 수익 창출 채널(YPP)만 이용이 가능한가요?" at bounding box center [501, 242] width 928 height 21
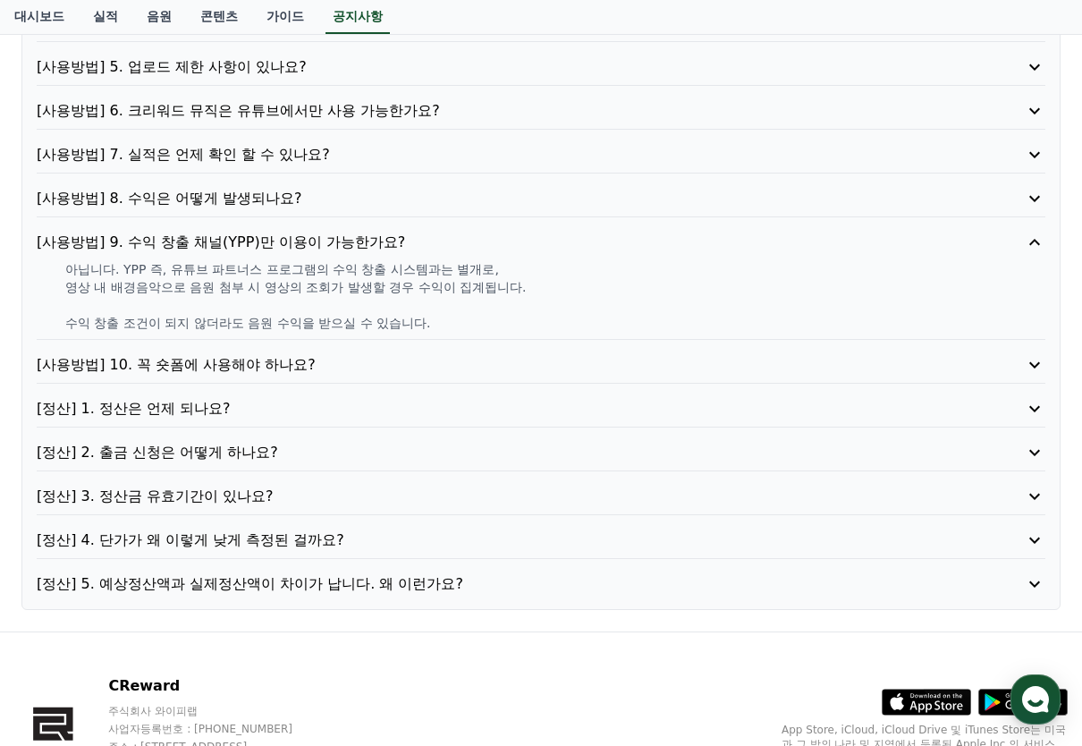
click at [221, 200] on p "[사용방법] 8. 수익은 어떻게 발생되나요?" at bounding box center [501, 198] width 928 height 21
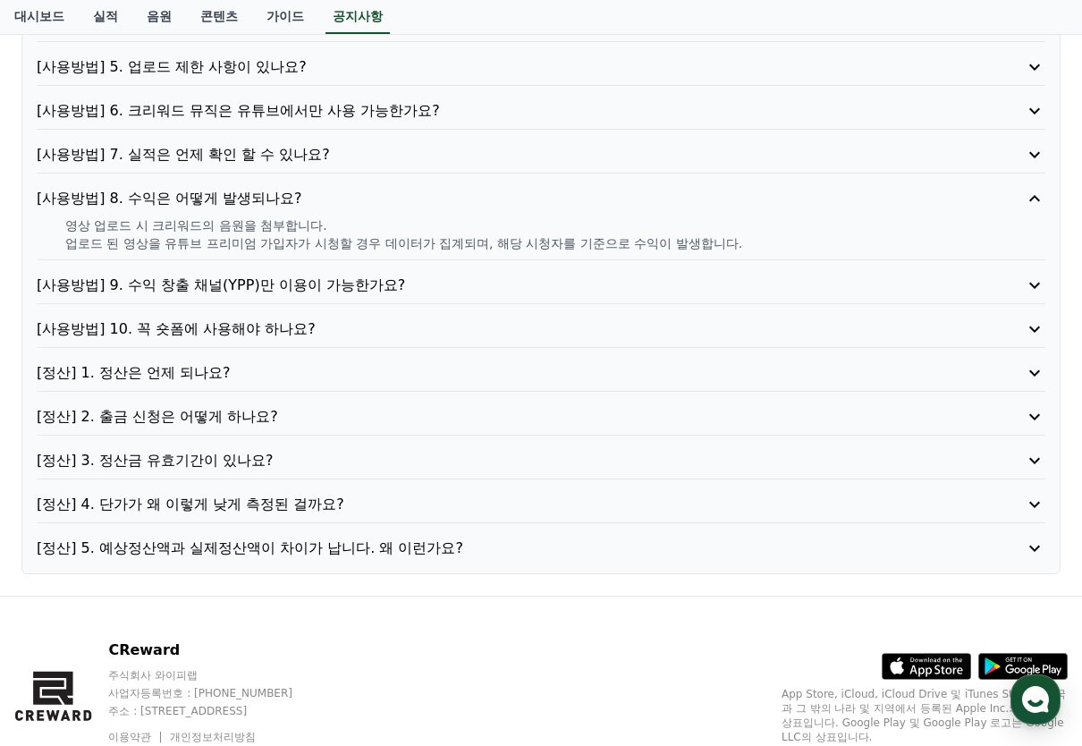
click at [234, 159] on p "[사용방법] 7. 실적은 언제 확인 할 수 있나요?" at bounding box center [501, 154] width 928 height 21
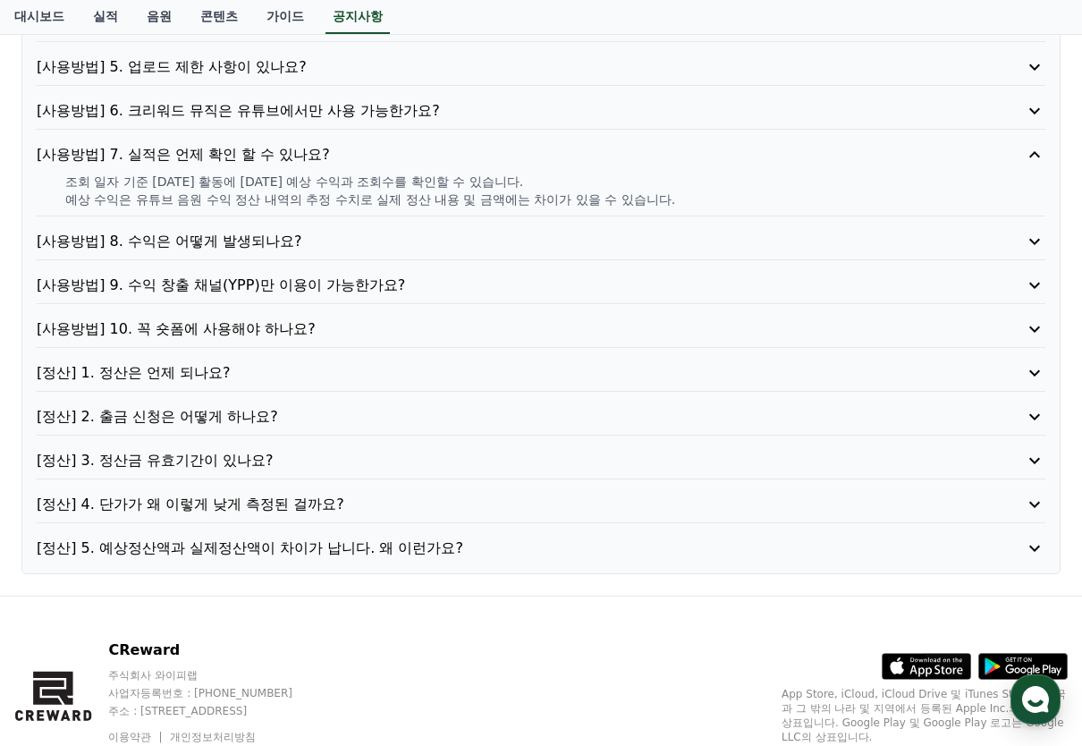
click at [258, 103] on p "[사용방법] 6. 크리워드 뮤직은 유튜브에서만 사용 가능한가요?" at bounding box center [501, 110] width 928 height 21
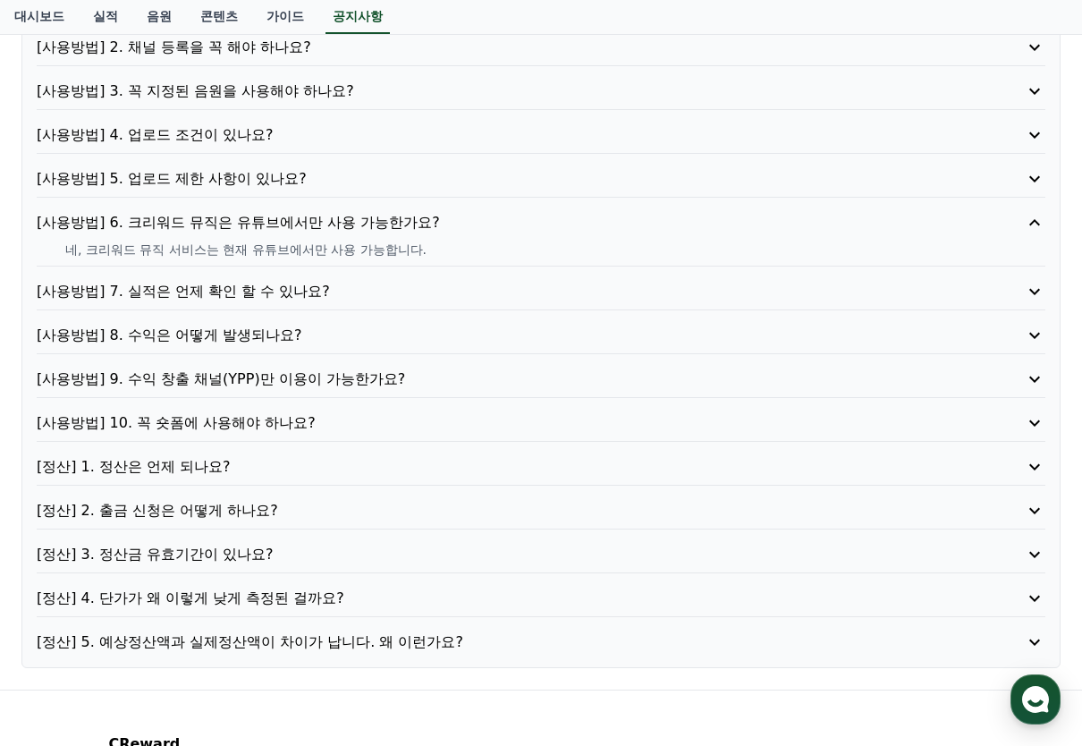
scroll to position [239, 0]
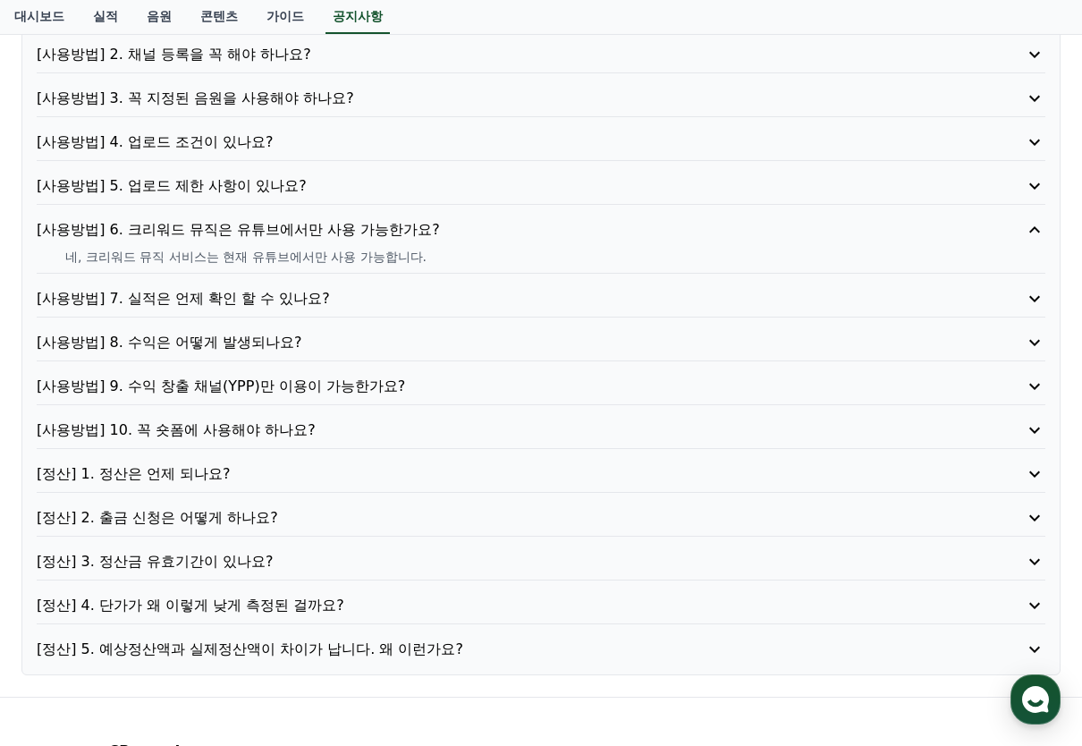
click at [182, 183] on p "[사용방법] 5. 업로드 제한 사항이 있나요?" at bounding box center [501, 185] width 928 height 21
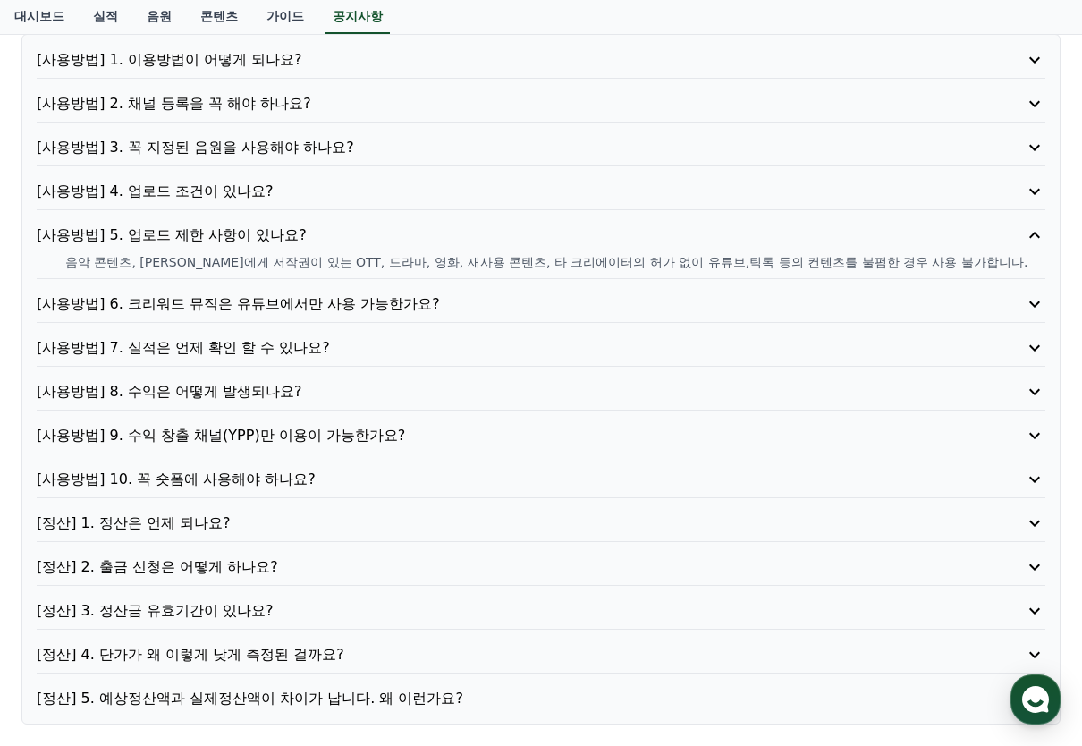
scroll to position [0, 0]
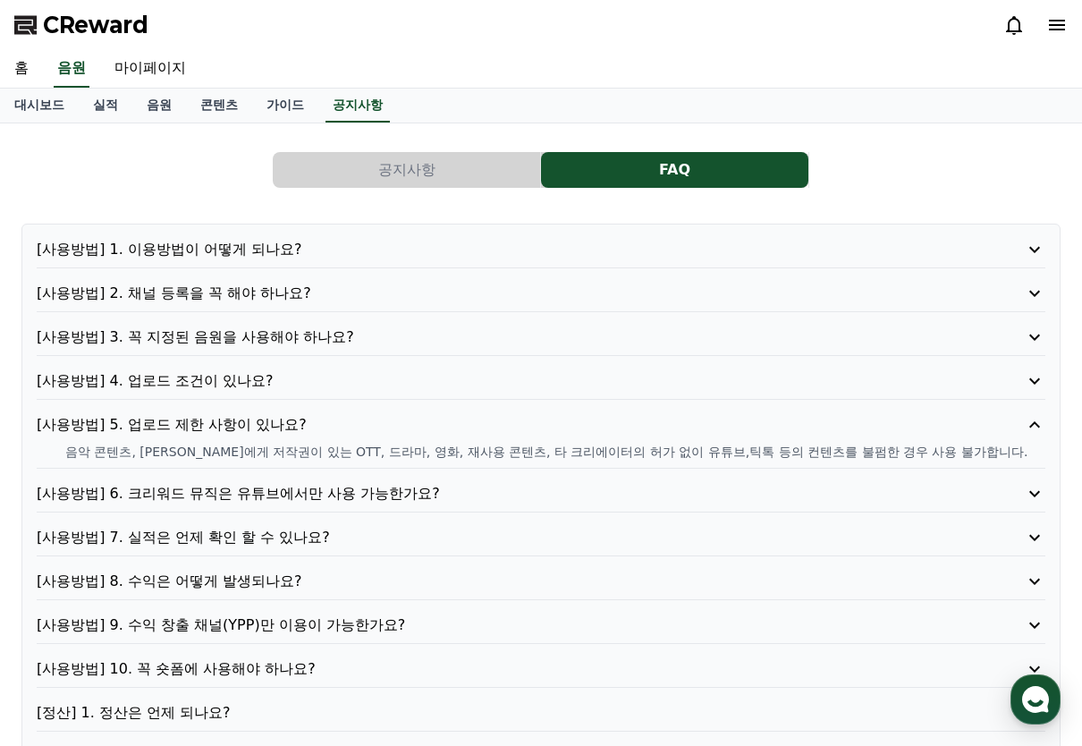
click at [375, 179] on button "공지사항" at bounding box center [406, 170] width 267 height 36
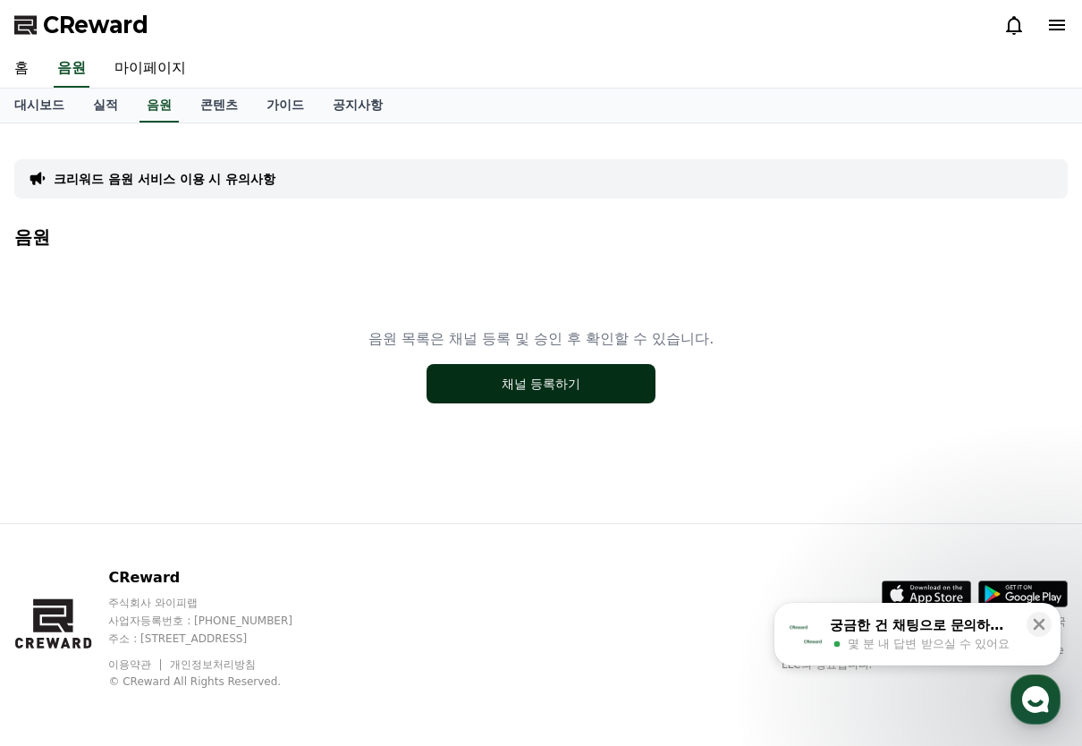
click at [509, 385] on button "채널 등록하기" at bounding box center [541, 383] width 229 height 39
